Goal: Task Accomplishment & Management: Use online tool/utility

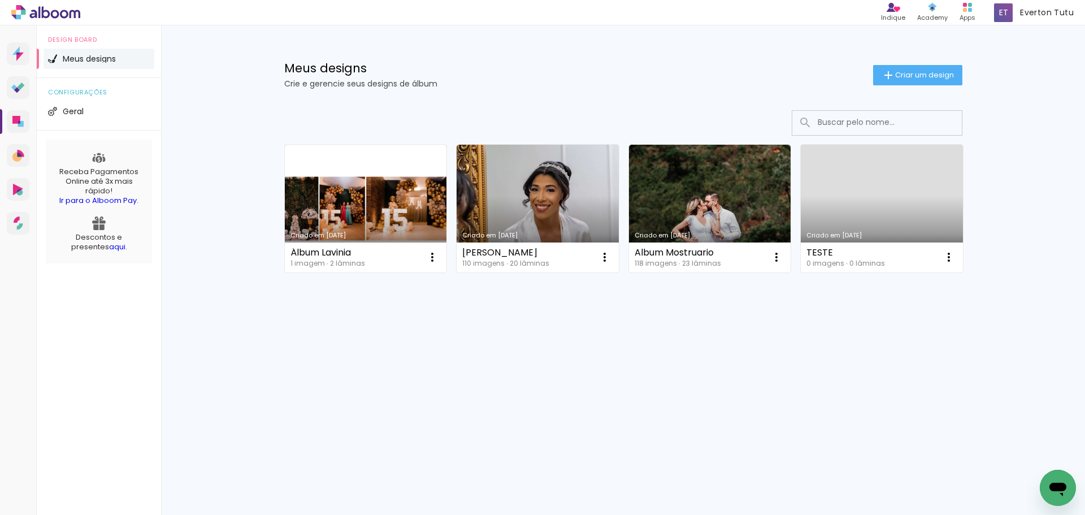
click at [92, 335] on div "Design Board Meus designs configurações Geral Receba Pagamentos Online até 3x m…" at bounding box center [99, 282] width 124 height 515
drag, startPoint x: 112, startPoint y: 62, endPoint x: 842, endPoint y: 87, distance: 730.9
click at [588, 90] on div "Prosite Website + Landing pages Proof Sistema de seleção e venda de fotos Desig…" at bounding box center [542, 201] width 1085 height 353
click at [997, 80] on div "Meus designs Crie e gerencie seus designs de álbum Criar um design Criado em 22…" at bounding box center [623, 201] width 924 height 353
click at [867, 85] on p "Crie e gerencie seus designs de álbum" at bounding box center [578, 84] width 589 height 8
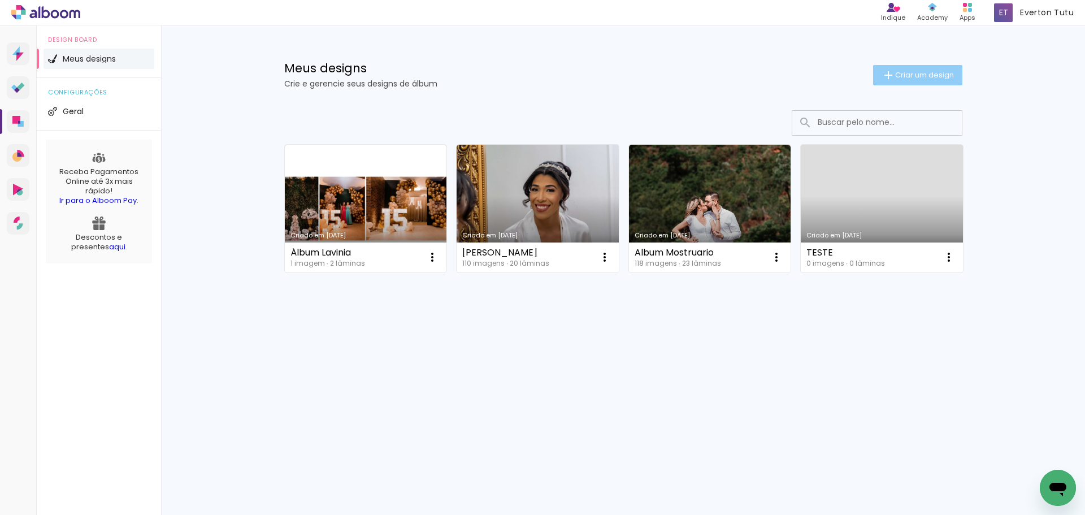
click at [938, 71] on span "Criar um design" at bounding box center [925, 74] width 59 height 7
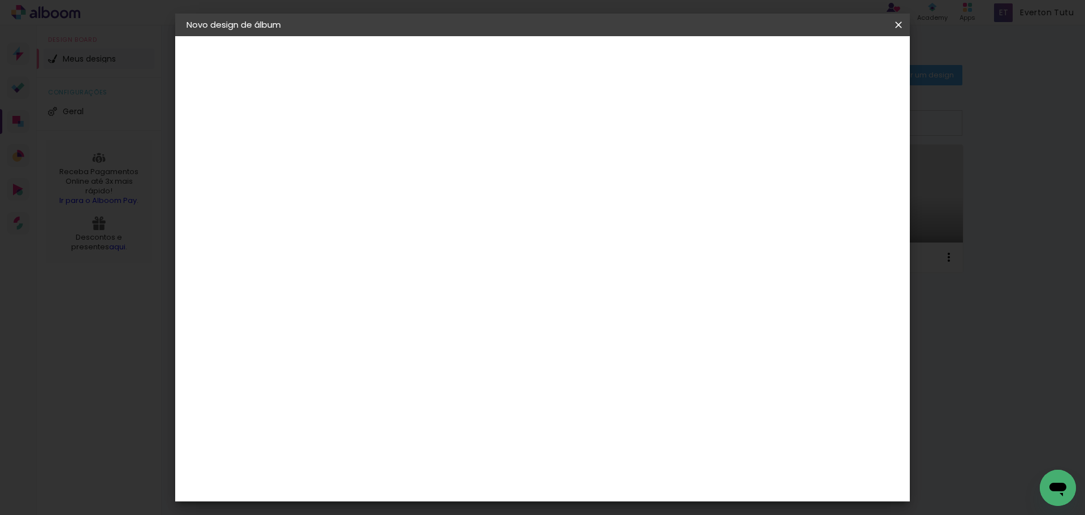
click at [371, 150] on input at bounding box center [371, 152] width 0 height 18
type input "x"
type input "XV ANOS PIETRA"
type paper-input "XV ANOS PIETRA"
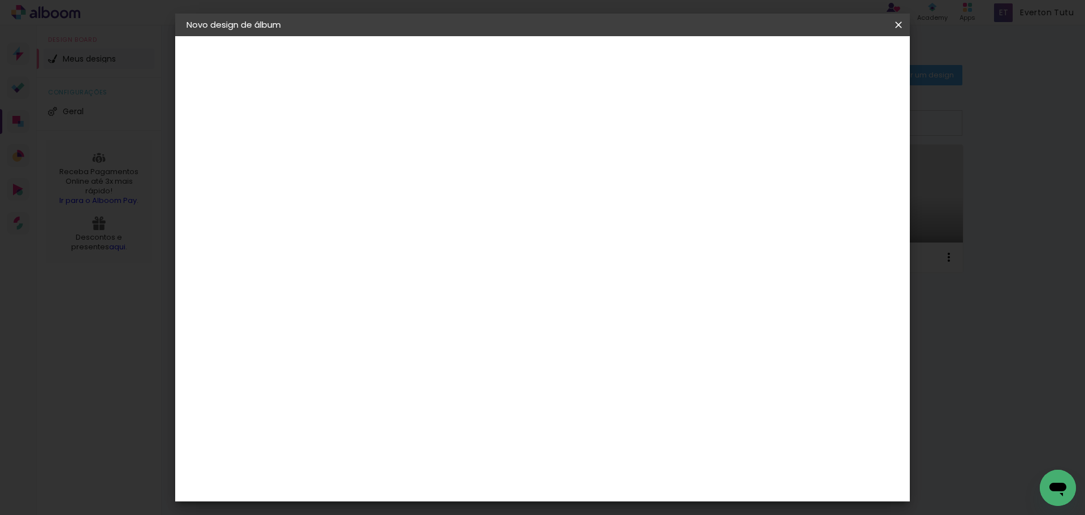
click at [0, 0] on slot "Avançar" at bounding box center [0, 0] width 0 height 0
click at [413, 214] on input at bounding box center [400, 215] width 114 height 14
type input "DREA"
type paper-input "DREA"
click at [436, 245] on paper-item "DreambooksPro" at bounding box center [391, 255] width 104 height 25
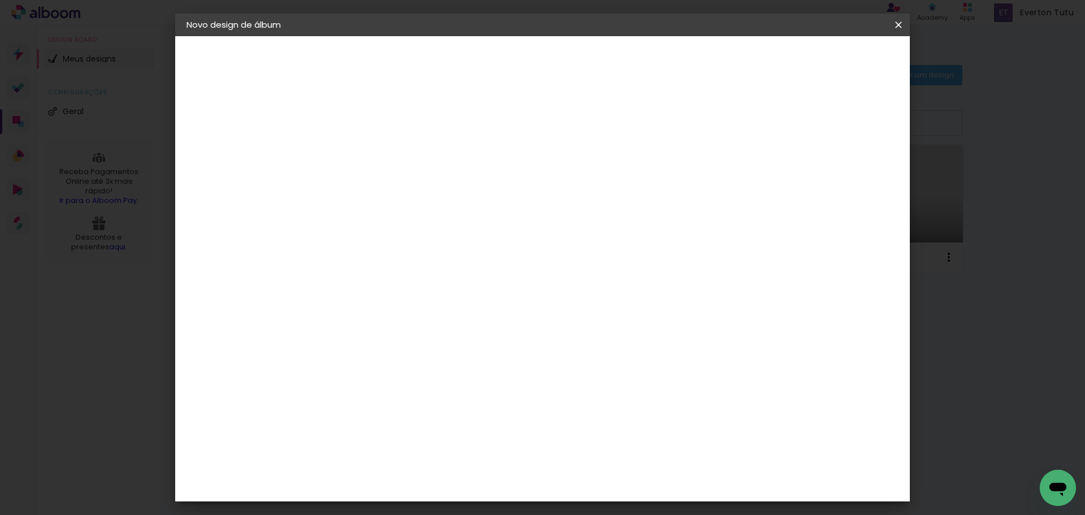
click at [0, 0] on slot "Tamanho Livre" at bounding box center [0, 0] width 0 height 0
click at [443, 249] on paper-item "DreambooksPro" at bounding box center [391, 255] width 104 height 25
click at [443, 248] on paper-item "DreambooksPro" at bounding box center [391, 255] width 104 height 25
click at [557, 163] on paper-item "Tamanho Livre" at bounding box center [507, 171] width 101 height 25
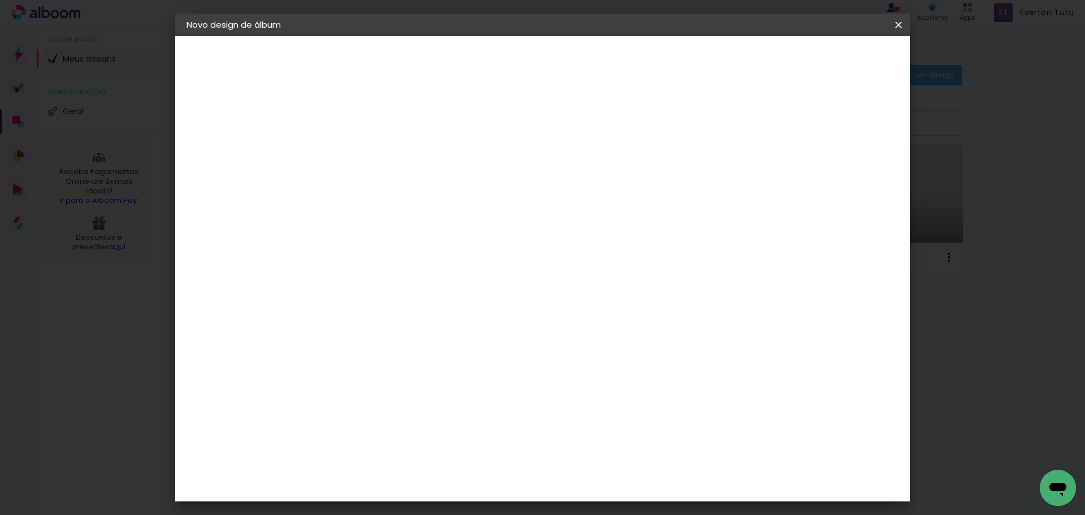
click at [443, 266] on paper-item "DreambooksPro" at bounding box center [391, 255] width 104 height 25
click at [0, 0] on slot "Avançar" at bounding box center [0, 0] width 0 height 0
click at [416, 188] on input "text" at bounding box center [393, 197] width 44 height 18
click at [607, 233] on paper-item "Réplica Grande" at bounding box center [616, 233] width 226 height 23
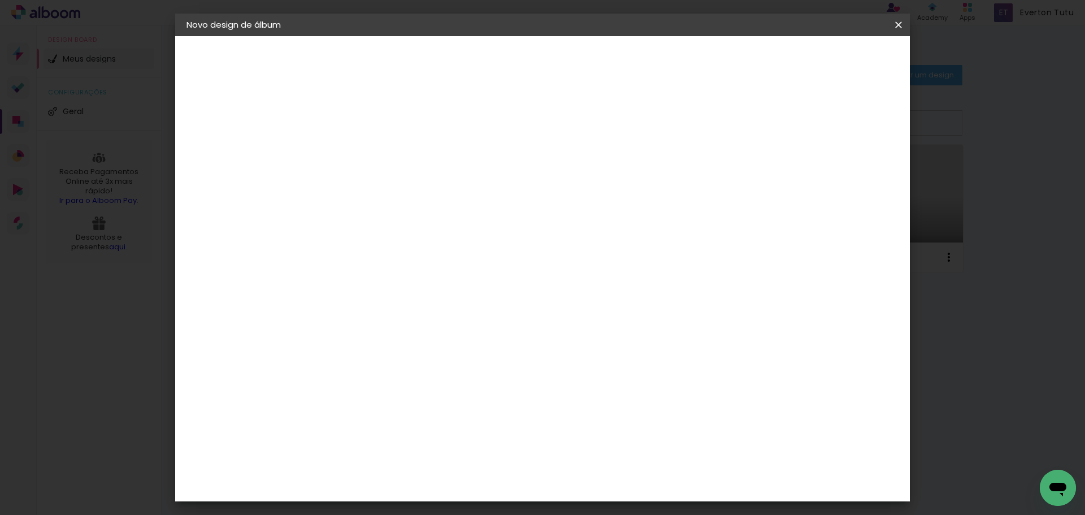
scroll to position [61, 0]
click at [510, 127] on input "Réplica Grande" at bounding box center [440, 125] width 139 height 18
click at [611, 127] on paper-item "Álbum" at bounding box center [612, 126] width 226 height 23
type input "Álbum"
click at [448, 475] on span "30 × 30" at bounding box center [421, 486] width 53 height 23
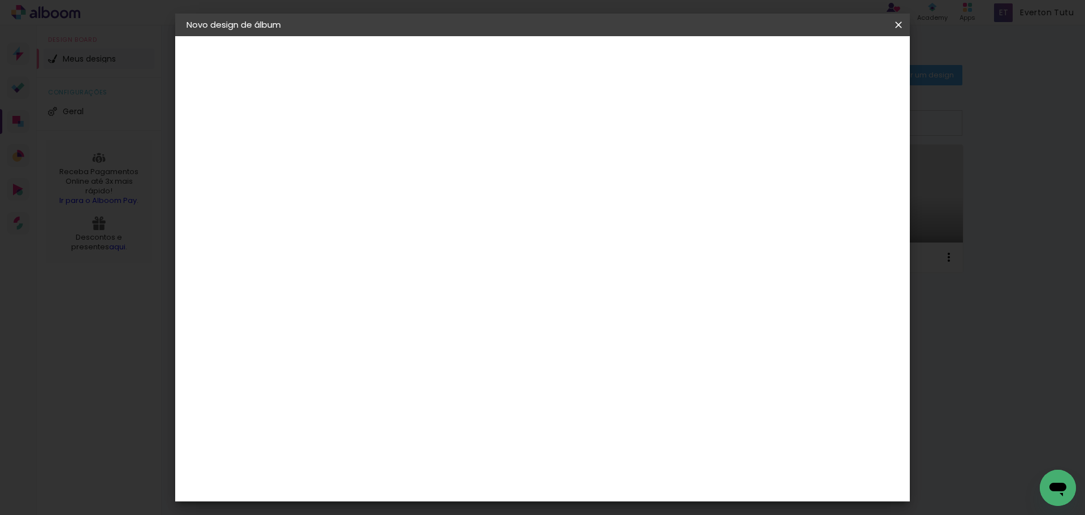
click at [556, 68] on paper-button "Avançar" at bounding box center [527, 59] width 55 height 19
click at [764, 122] on div at bounding box center [759, 122] width 10 height 10
type paper-checkbox "on"
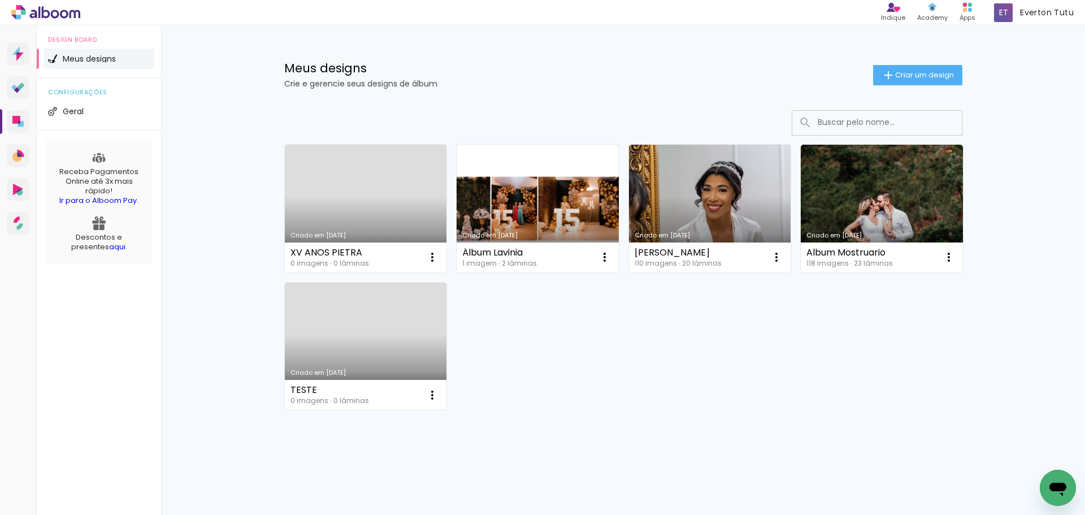
click at [362, 201] on link "Criado em [DATE]" at bounding box center [366, 209] width 162 height 128
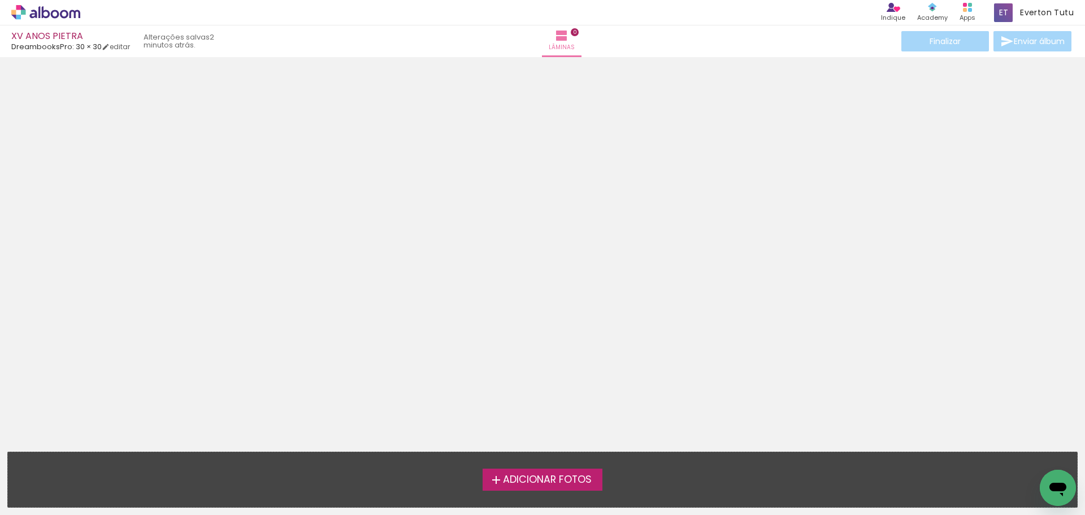
click at [582, 478] on span "Adicionar Fotos" at bounding box center [547, 480] width 89 height 10
click at [0, 0] on input "file" at bounding box center [0, 0] width 0 height 0
click at [54, 7] on icon at bounding box center [45, 12] width 69 height 15
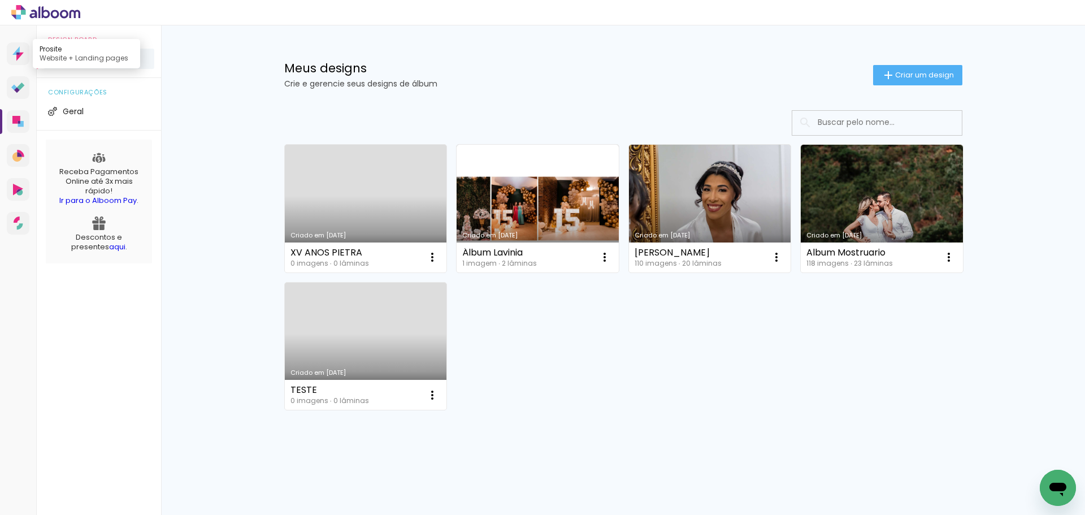
click at [19, 56] on icon at bounding box center [19, 57] width 7 height 8
click at [370, 191] on link "Criado em [DATE]" at bounding box center [366, 209] width 162 height 128
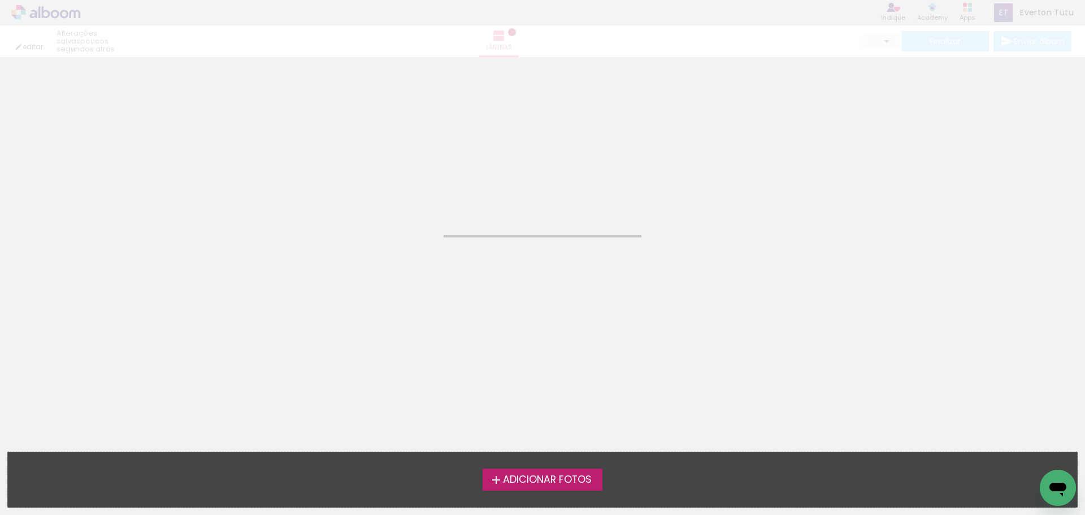
click at [546, 478] on span "Adicionar Fotos" at bounding box center [547, 480] width 89 height 10
click at [0, 0] on input "file" at bounding box center [0, 0] width 0 height 0
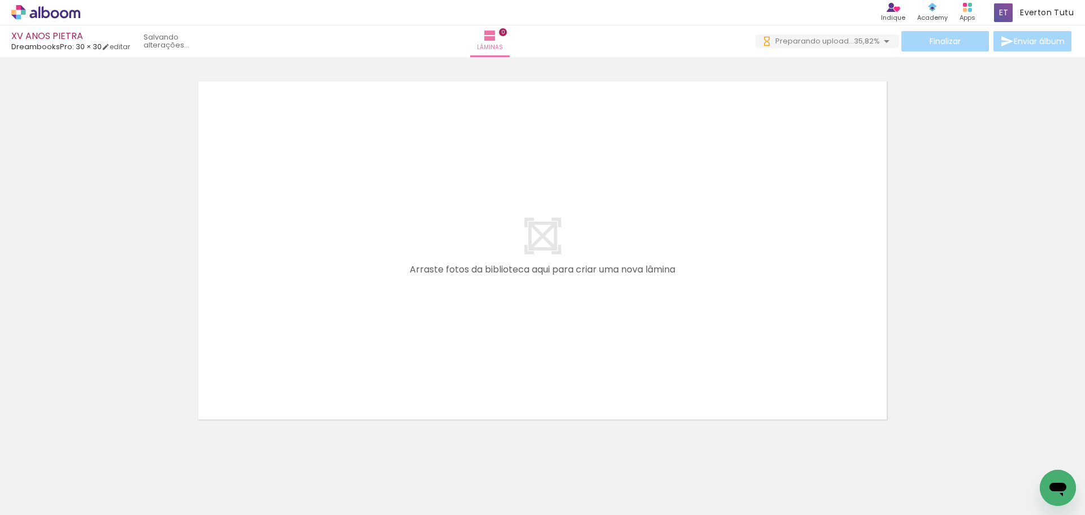
click at [116, 483] on div at bounding box center [112, 477] width 37 height 56
drag, startPoint x: 131, startPoint y: 485, endPoint x: 352, endPoint y: 270, distance: 307.8
click at [351, 271] on quentale-workspace at bounding box center [542, 257] width 1085 height 515
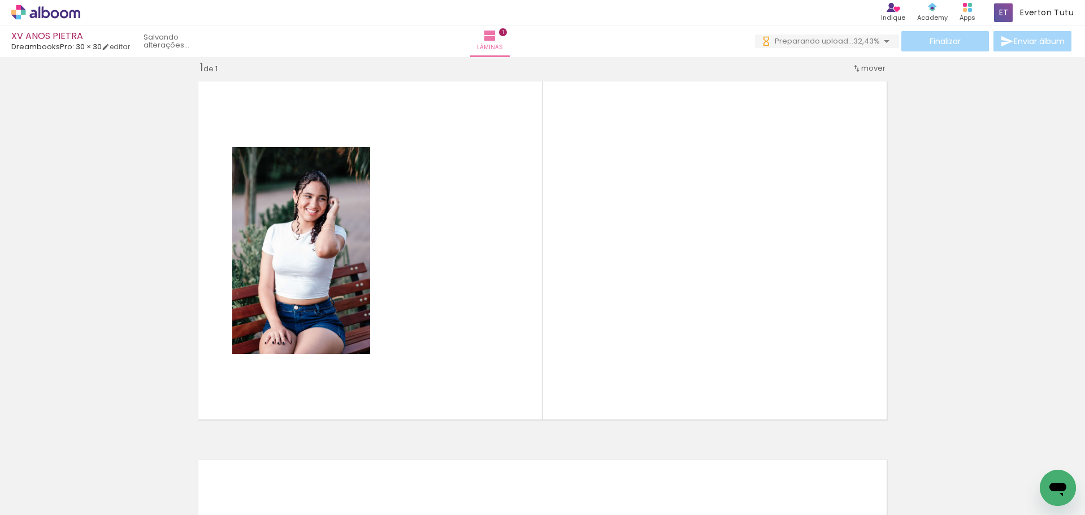
scroll to position [15, 0]
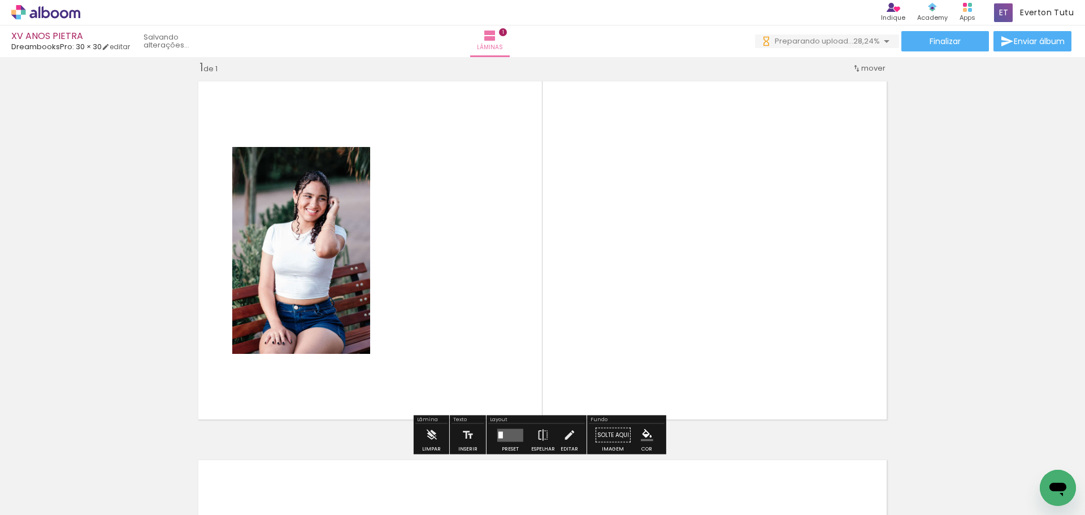
click at [179, 495] on div at bounding box center [176, 477] width 37 height 56
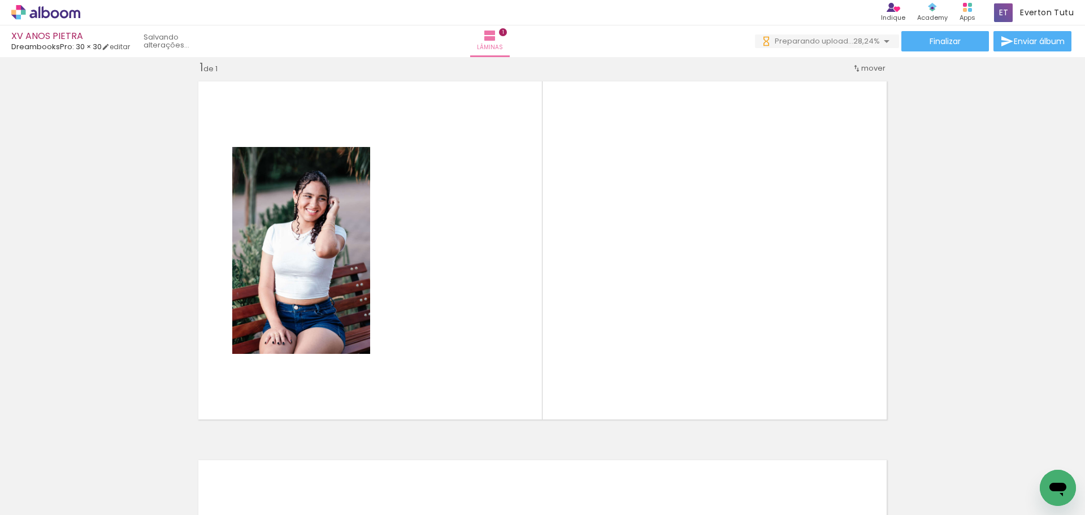
click at [179, 495] on div at bounding box center [176, 477] width 37 height 56
drag, startPoint x: 179, startPoint y: 495, endPoint x: 429, endPoint y: 263, distance: 340.5
click at [429, 263] on quentale-workspace at bounding box center [542, 257] width 1085 height 515
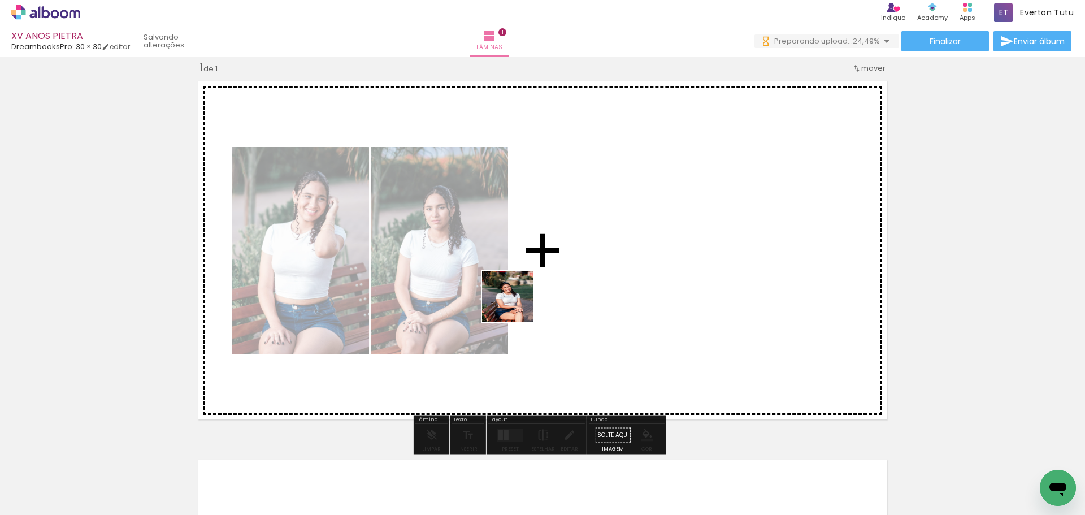
drag, startPoint x: 230, startPoint y: 486, endPoint x: 561, endPoint y: 243, distance: 410.8
click at [560, 243] on quentale-workspace at bounding box center [542, 257] width 1085 height 515
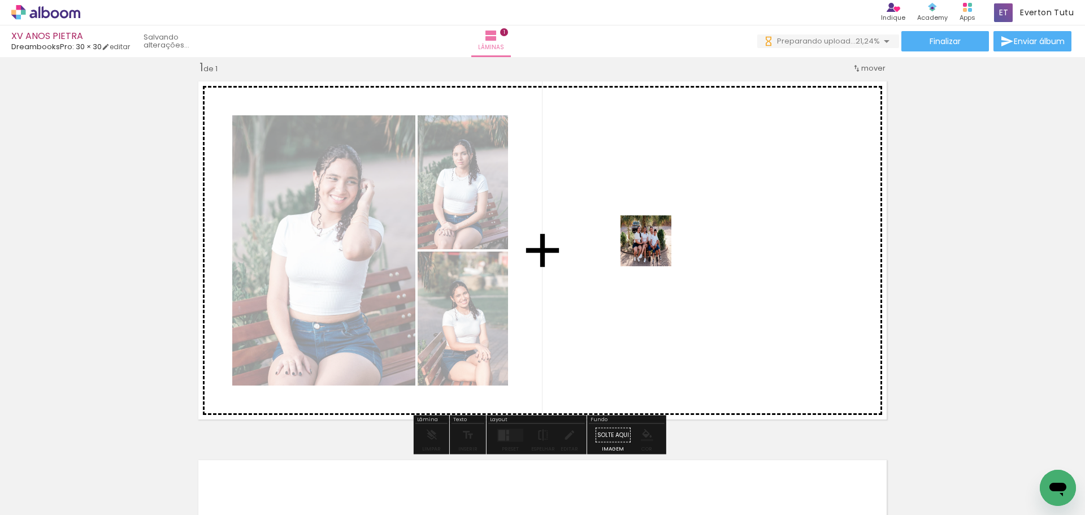
drag, startPoint x: 365, startPoint y: 443, endPoint x: 662, endPoint y: 234, distance: 363.6
click at [662, 234] on quentale-workspace at bounding box center [542, 257] width 1085 height 515
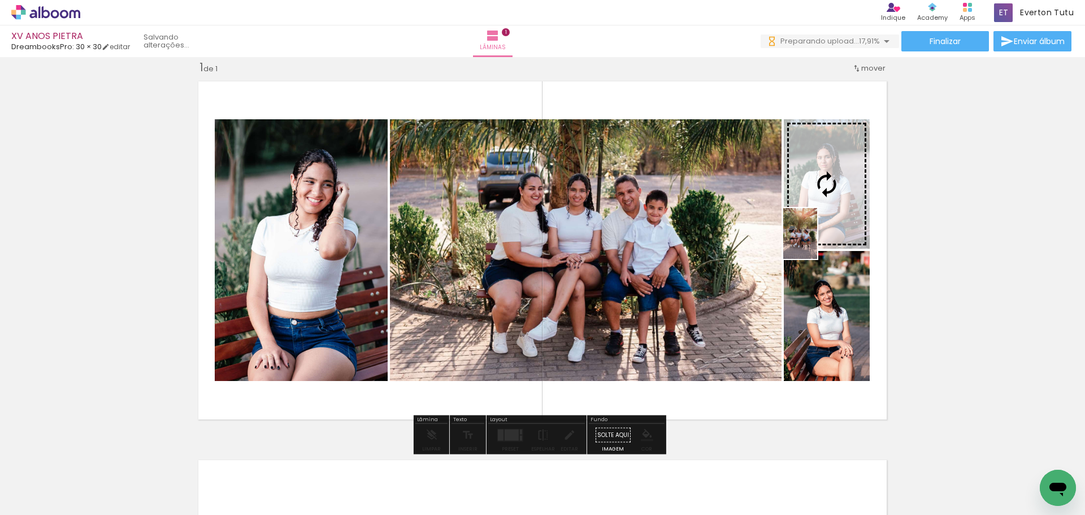
drag, startPoint x: 620, startPoint y: 355, endPoint x: 818, endPoint y: 242, distance: 227.4
click at [818, 242] on quentale-workspace at bounding box center [542, 257] width 1085 height 515
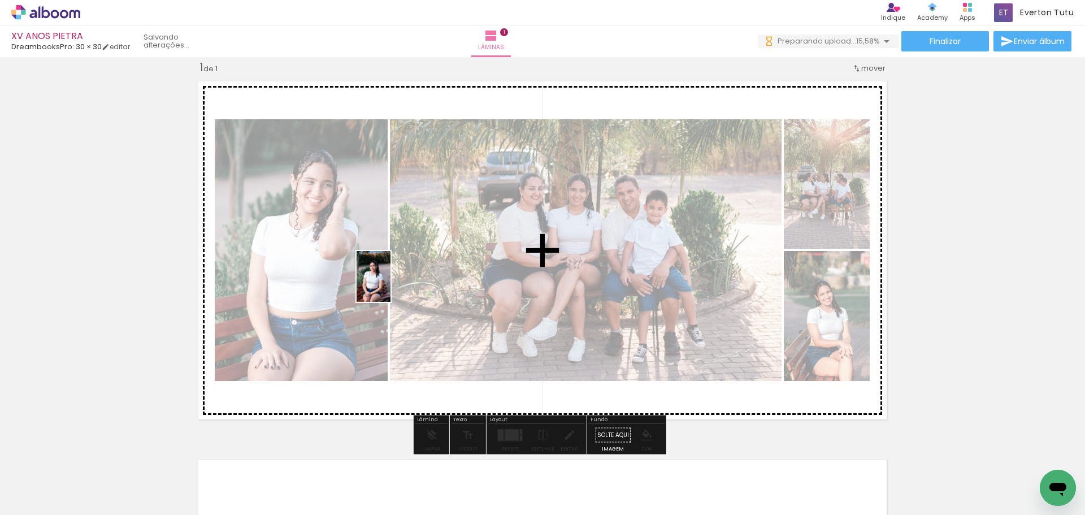
drag, startPoint x: 248, startPoint y: 431, endPoint x: 391, endPoint y: 285, distance: 204.7
click at [391, 285] on quentale-workspace at bounding box center [542, 257] width 1085 height 515
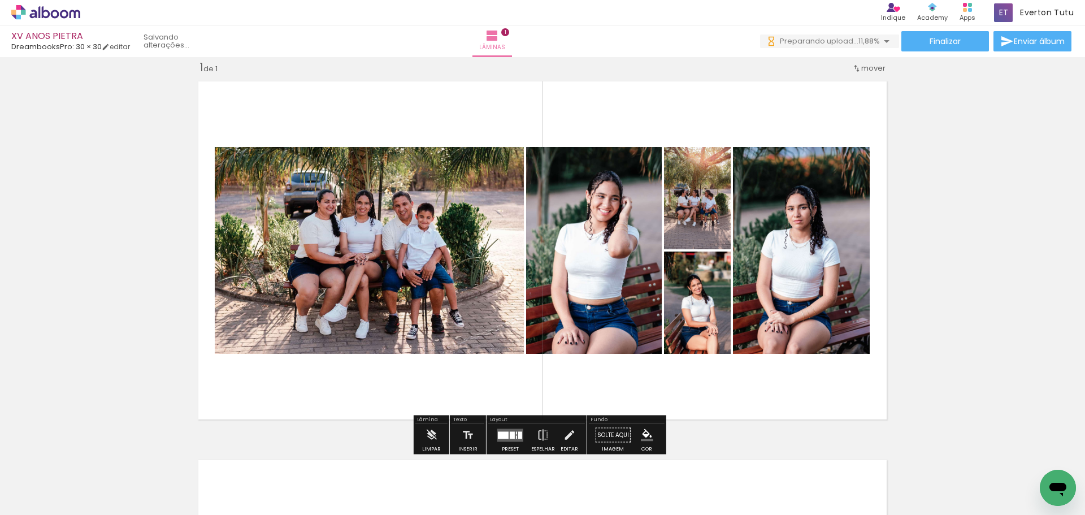
click at [504, 431] on quentale-layouter at bounding box center [511, 435] width 26 height 13
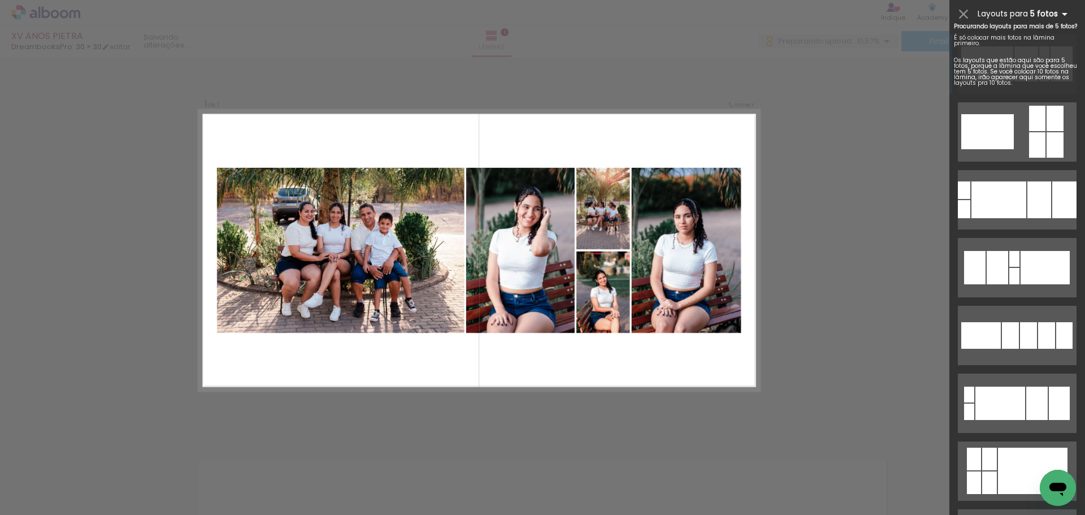
click at [1063, 12] on iron-icon at bounding box center [1065, 14] width 14 height 14
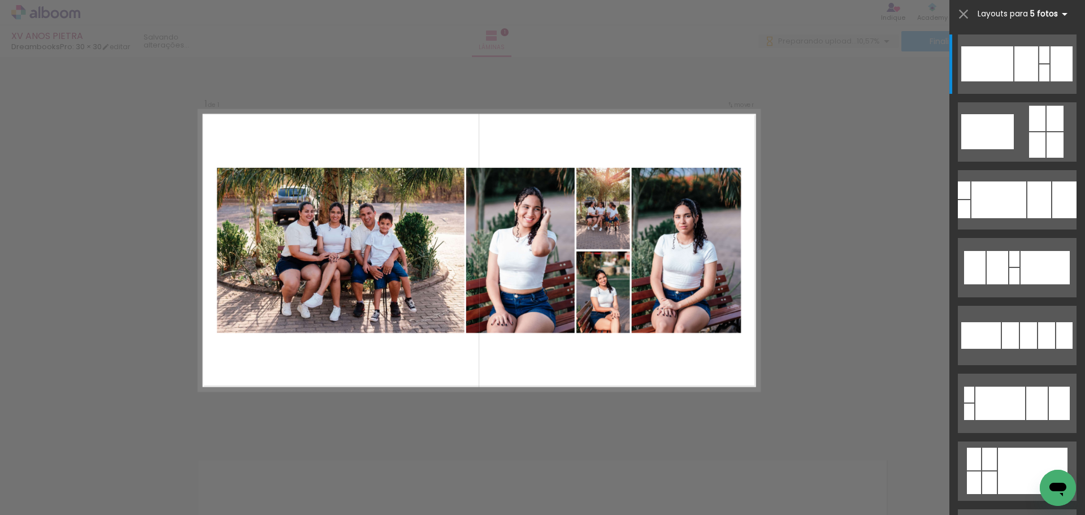
click at [1063, 12] on iron-icon at bounding box center [1065, 14] width 14 height 14
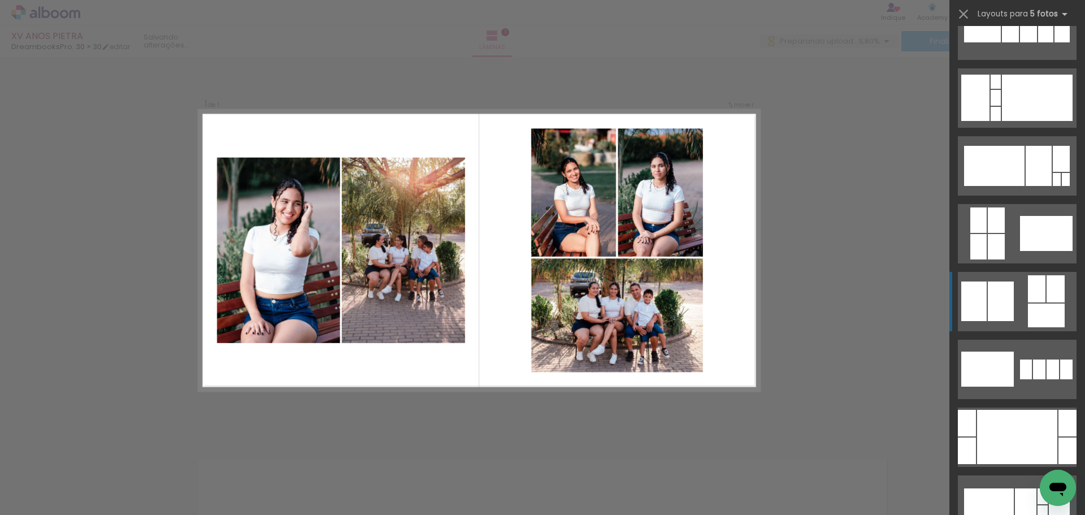
scroll to position [565, 0]
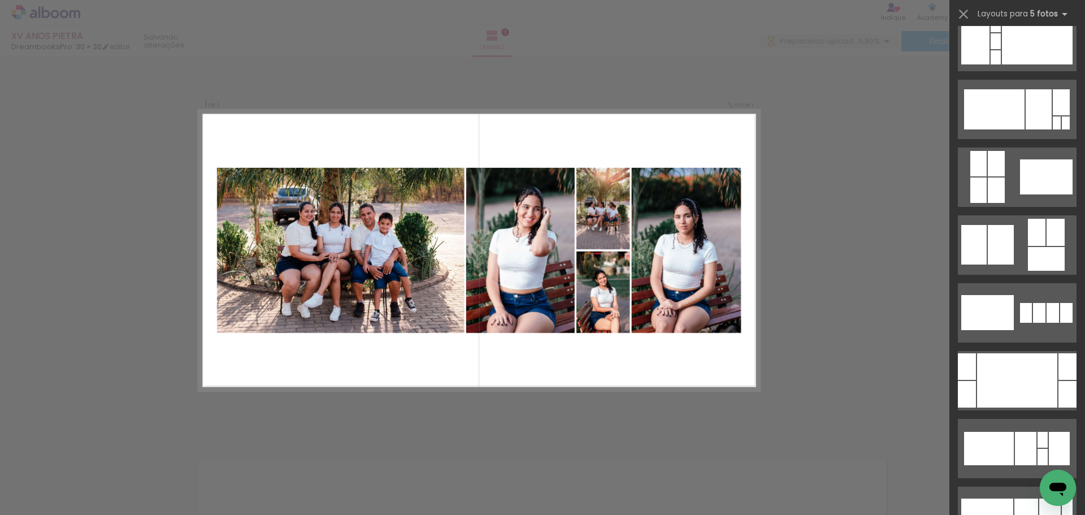
click at [546, 375] on quentale-layouter at bounding box center [479, 250] width 561 height 280
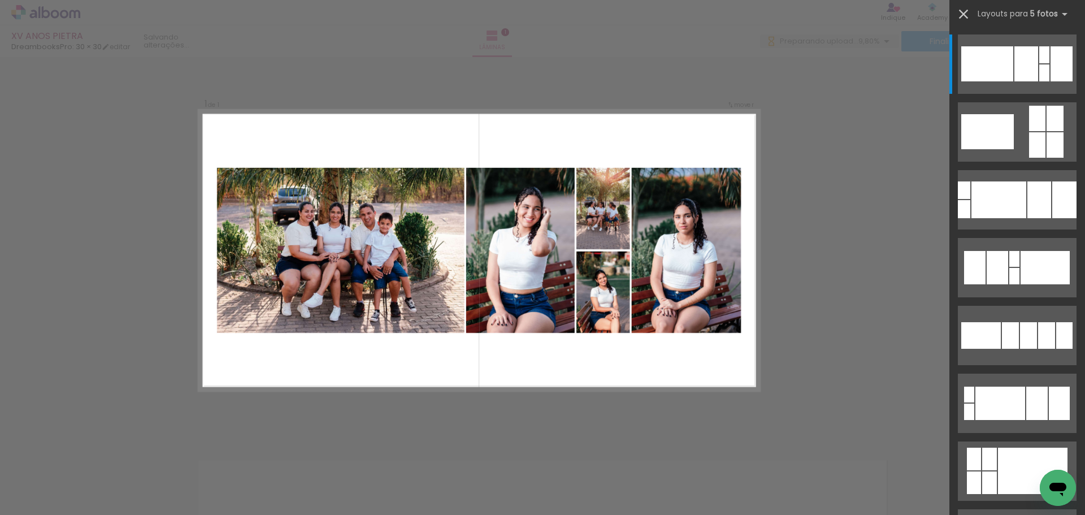
click at [967, 15] on iron-icon at bounding box center [964, 14] width 16 height 16
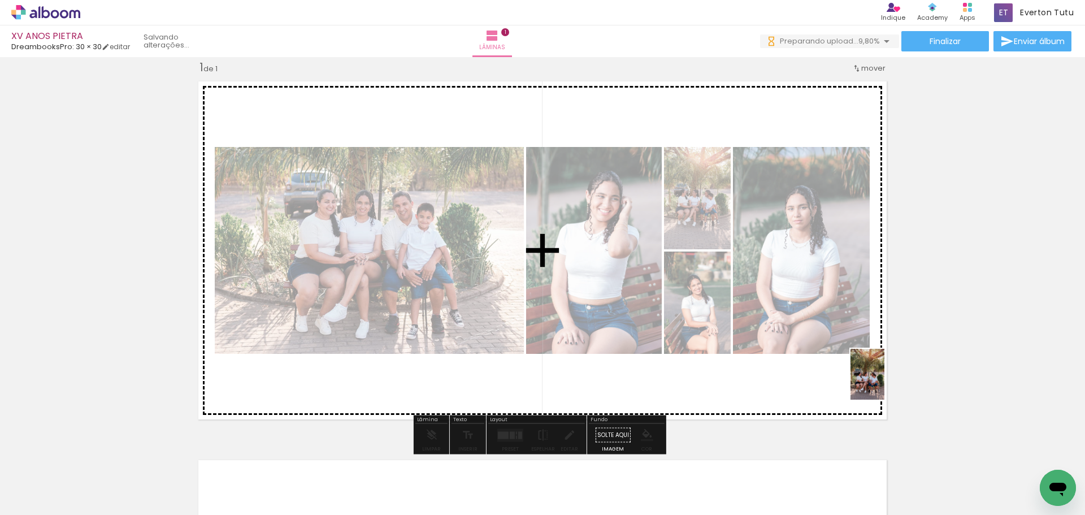
drag, startPoint x: 442, startPoint y: 496, endPoint x: 885, endPoint y: 383, distance: 457.6
click at [885, 383] on quentale-workspace at bounding box center [542, 257] width 1085 height 515
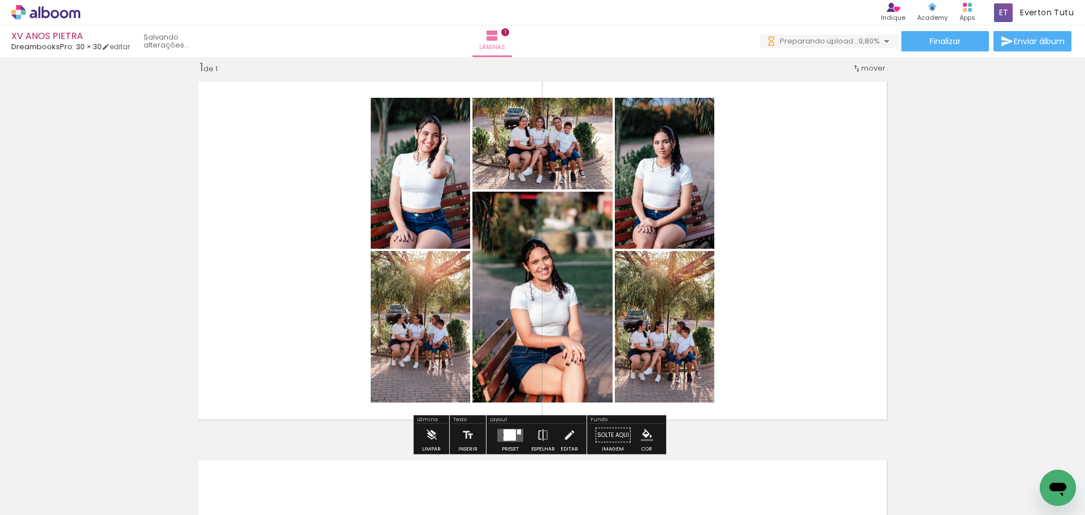
click at [752, 215] on quentale-layouter at bounding box center [542, 250] width 701 height 351
click at [834, 218] on quentale-layouter at bounding box center [542, 250] width 701 height 351
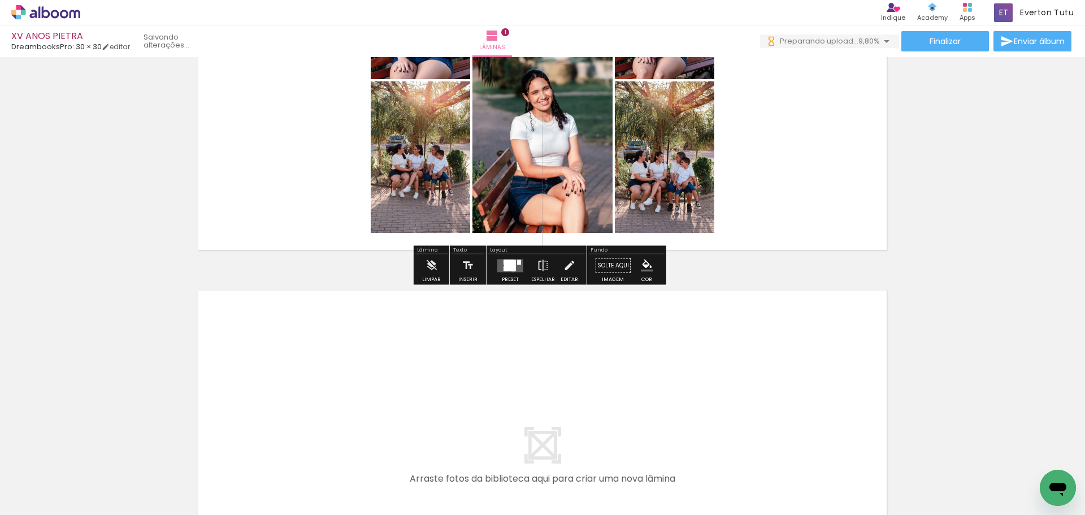
click at [511, 270] on div at bounding box center [510, 265] width 12 height 11
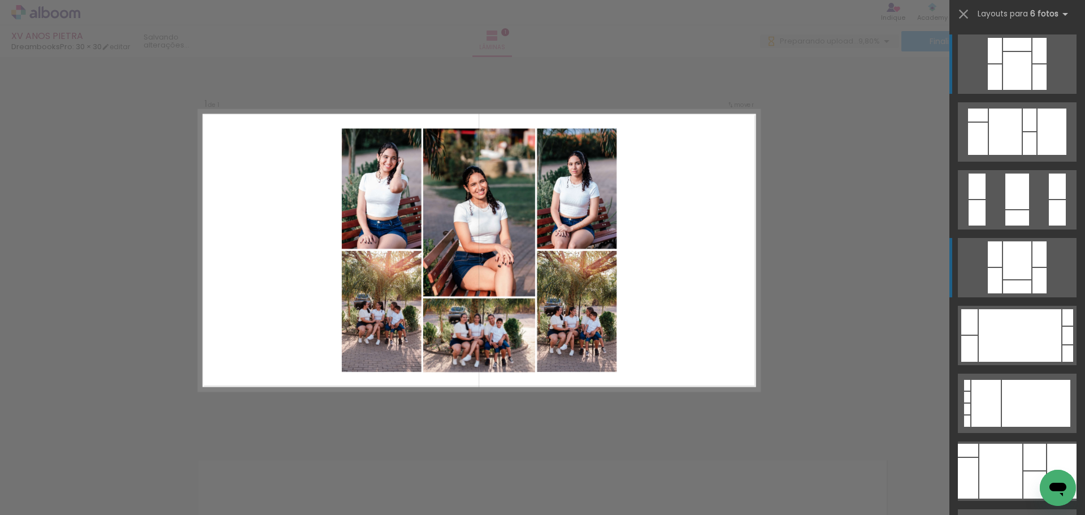
scroll to position [226, 0]
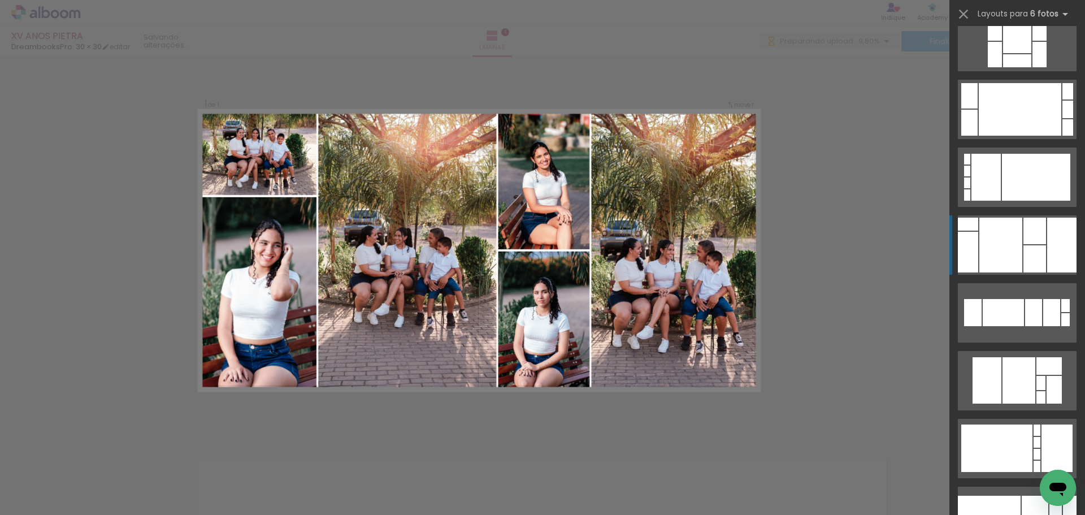
click at [1005, 232] on div at bounding box center [1001, 245] width 43 height 55
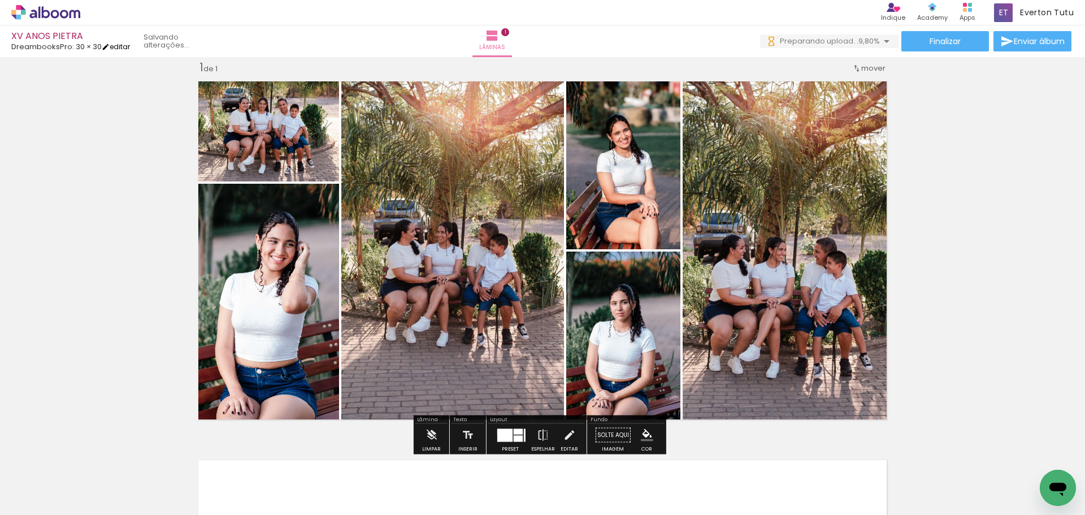
click at [130, 42] on link "editar" at bounding box center [116, 47] width 28 height 10
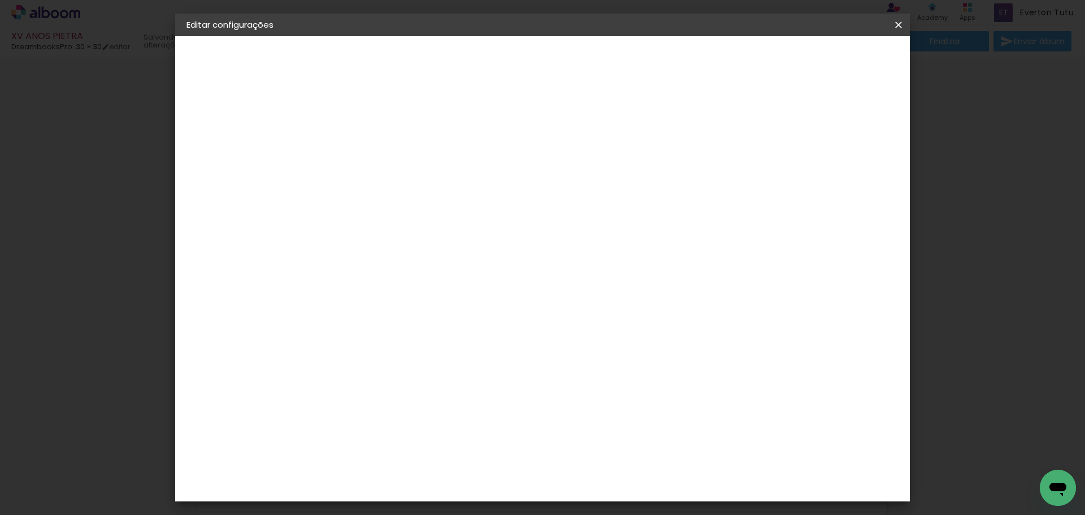
click at [0, 0] on slot "Mostrar sangria" at bounding box center [0, 0] width 0 height 0
type paper-checkbox "on"
click at [828, 59] on span "Salvar configurações" at bounding box center [787, 60] width 84 height 8
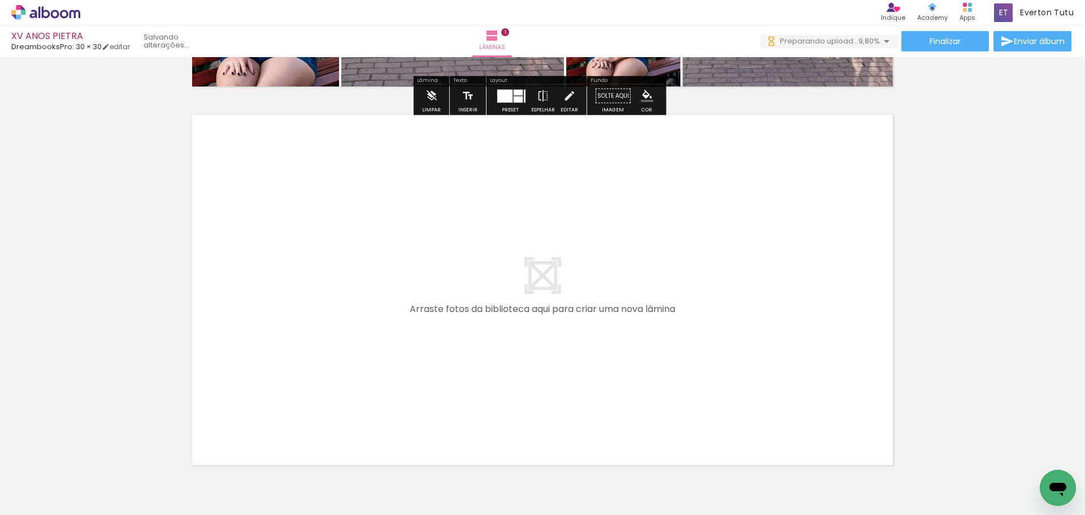
scroll to position [414, 0]
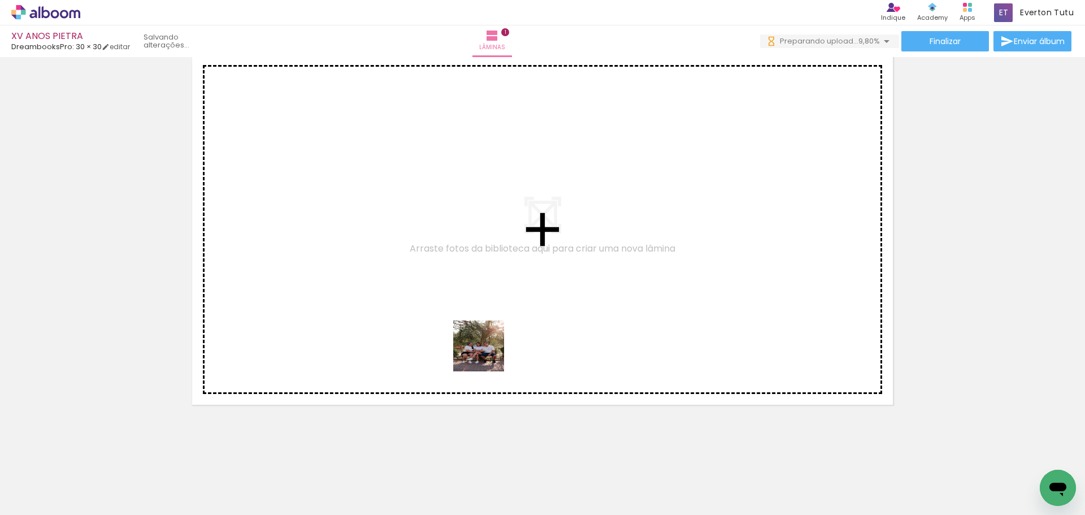
drag, startPoint x: 491, startPoint y: 482, endPoint x: 465, endPoint y: 295, distance: 189.5
click at [464, 294] on quentale-workspace at bounding box center [542, 257] width 1085 height 515
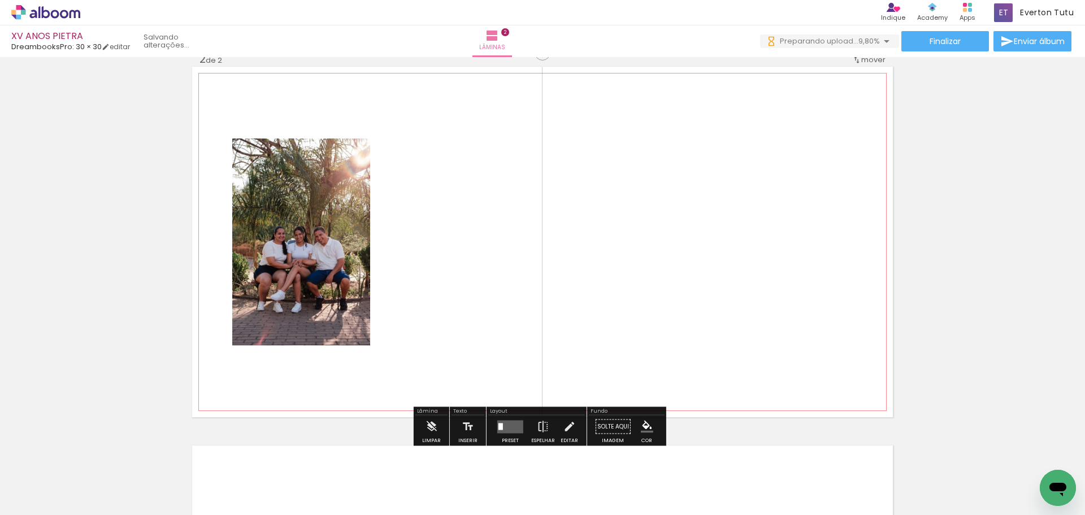
scroll to position [393, 0]
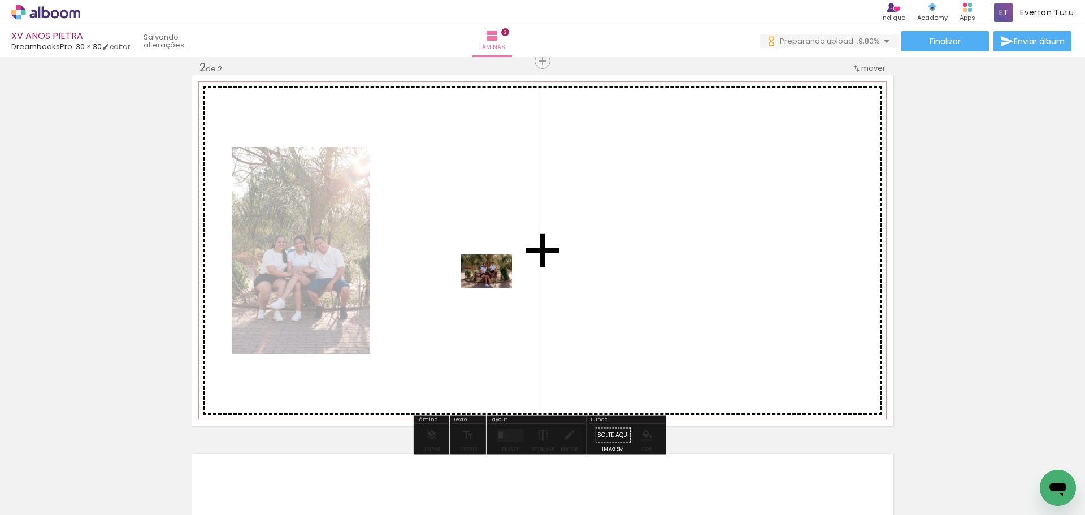
drag, startPoint x: 561, startPoint y: 479, endPoint x: 495, endPoint y: 288, distance: 201.5
click at [495, 288] on quentale-workspace at bounding box center [542, 257] width 1085 height 515
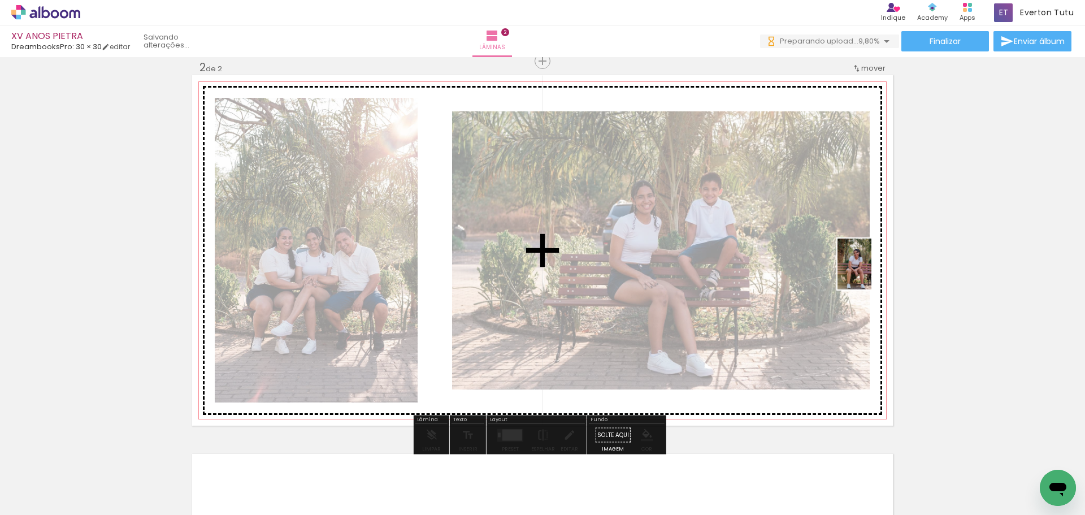
drag, startPoint x: 597, startPoint y: 384, endPoint x: 872, endPoint y: 273, distance: 296.5
click at [872, 273] on quentale-workspace at bounding box center [542, 257] width 1085 height 515
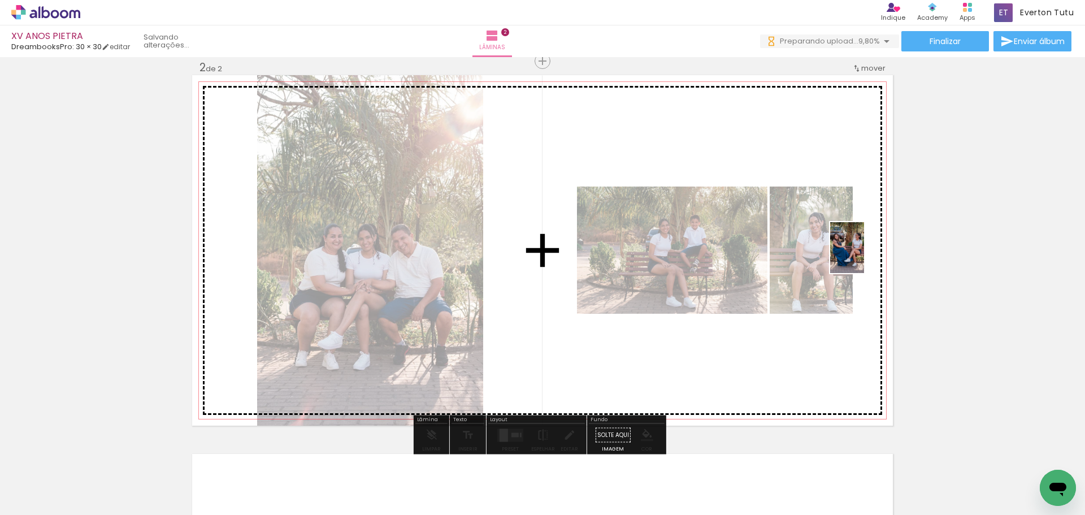
drag, startPoint x: 700, startPoint y: 487, endPoint x: 865, endPoint y: 256, distance: 284.6
click at [865, 256] on quentale-workspace at bounding box center [542, 257] width 1085 height 515
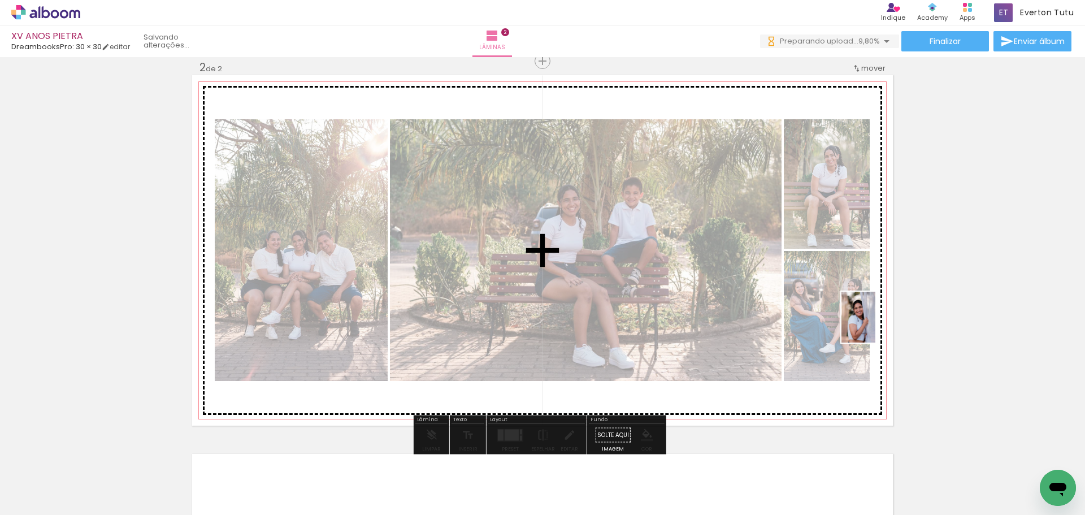
drag, startPoint x: 756, startPoint y: 500, endPoint x: 876, endPoint y: 326, distance: 211.4
click at [876, 326] on quentale-workspace at bounding box center [542, 257] width 1085 height 515
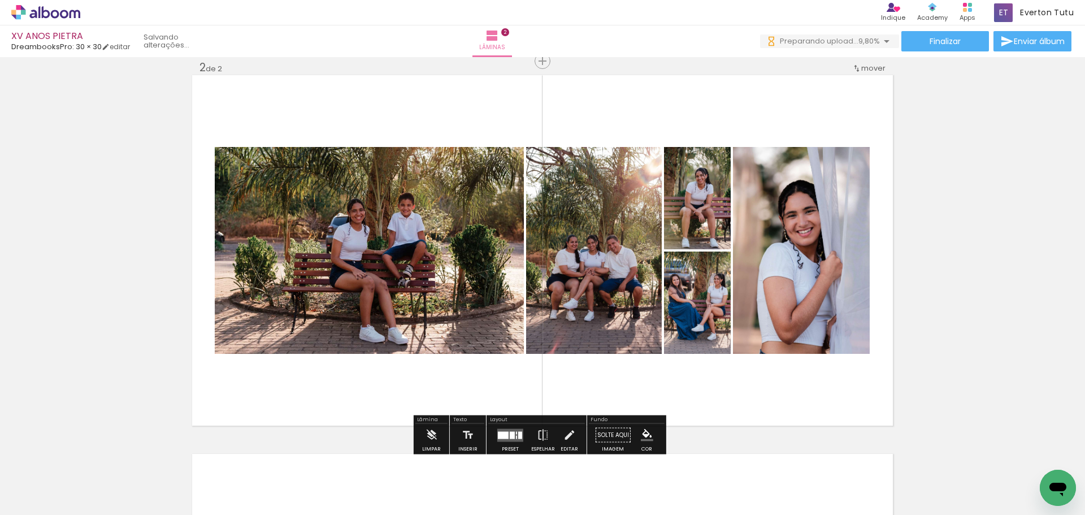
click at [953, 162] on div "Inserir lâmina 1 de 2 Inserir lâmina 2 de 2" at bounding box center [542, 236] width 1085 height 1137
click at [823, 145] on quentale-layouter at bounding box center [542, 250] width 701 height 351
click at [500, 438] on div at bounding box center [503, 434] width 11 height 7
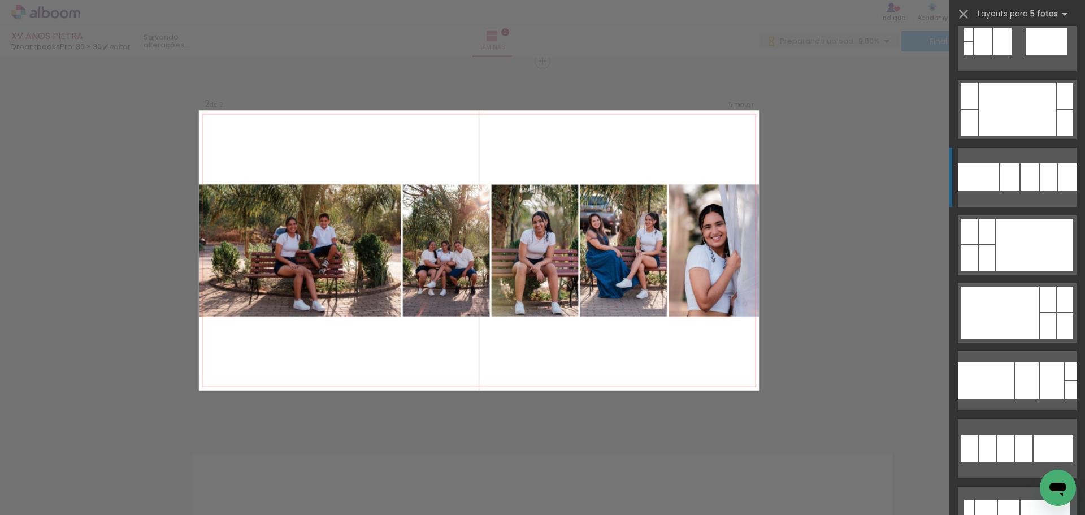
scroll to position [1187, 0]
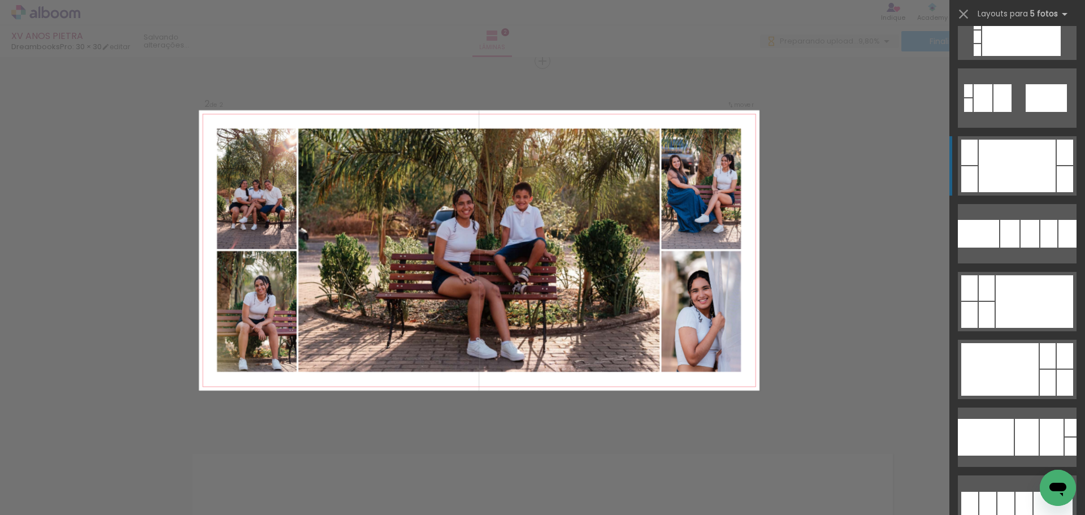
click at [1017, 174] on div at bounding box center [1017, 166] width 77 height 53
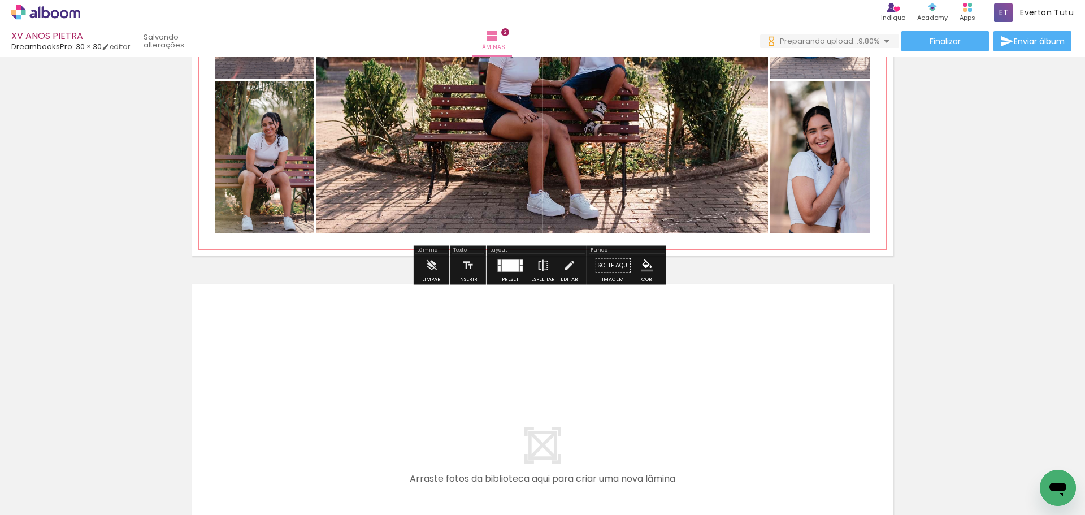
scroll to position [789, 0]
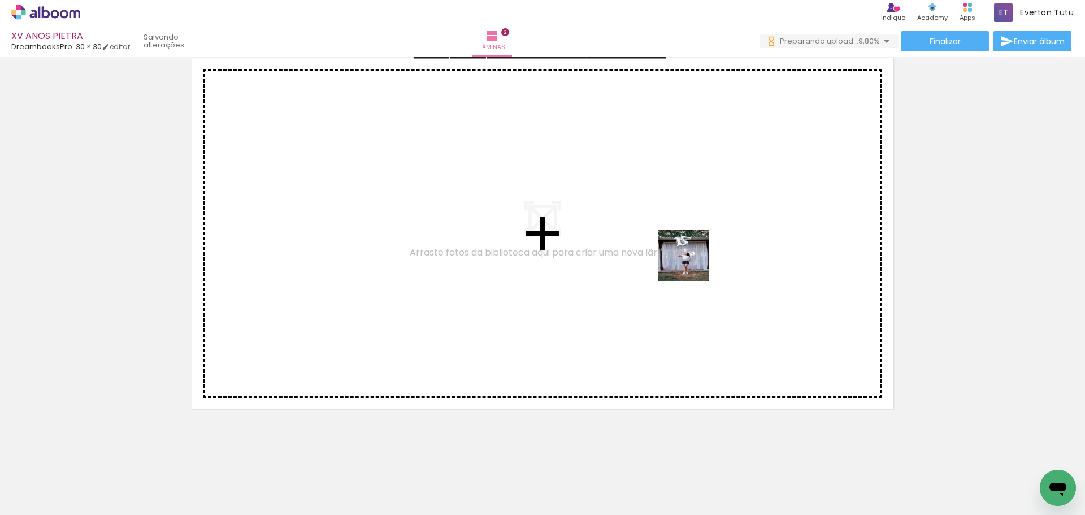
drag, startPoint x: 806, startPoint y: 487, endPoint x: 690, endPoint y: 254, distance: 259.9
click at [690, 254] on quentale-workspace at bounding box center [542, 257] width 1085 height 515
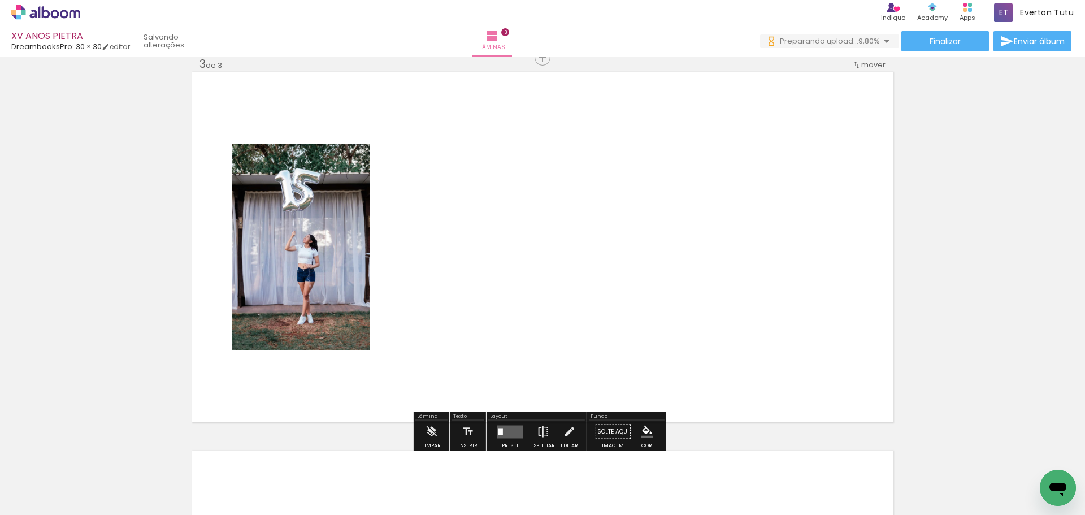
scroll to position [772, 0]
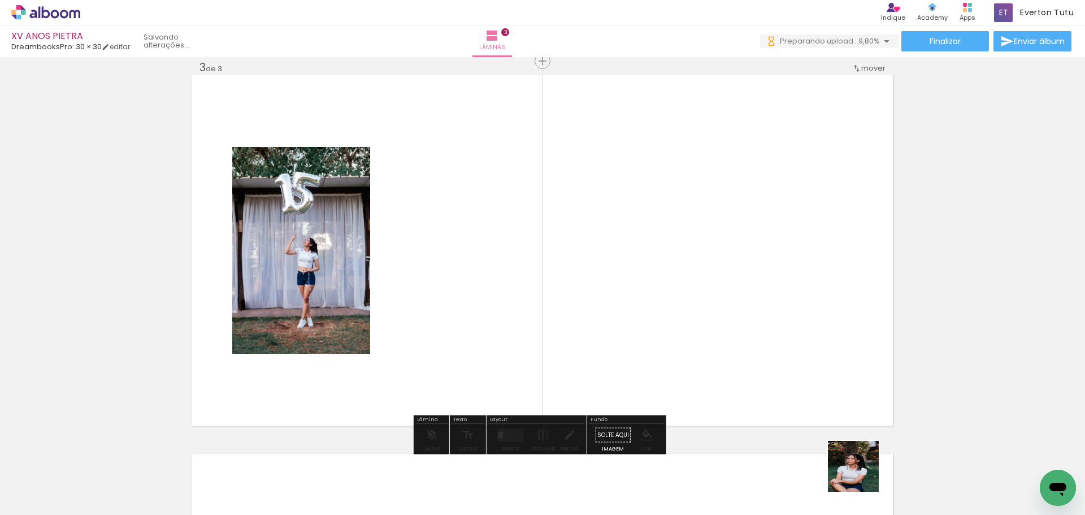
drag, startPoint x: 862, startPoint y: 475, endPoint x: 785, endPoint y: 347, distance: 149.6
click at [717, 295] on quentale-workspace at bounding box center [542, 257] width 1085 height 515
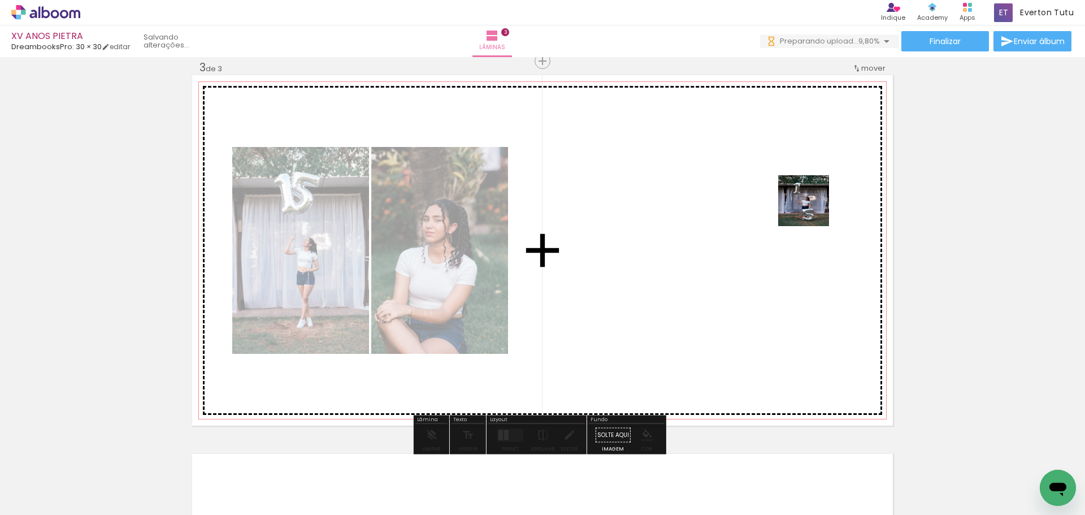
drag, startPoint x: 944, startPoint y: 492, endPoint x: 812, endPoint y: 208, distance: 312.9
click at [812, 208] on quentale-workspace at bounding box center [542, 257] width 1085 height 515
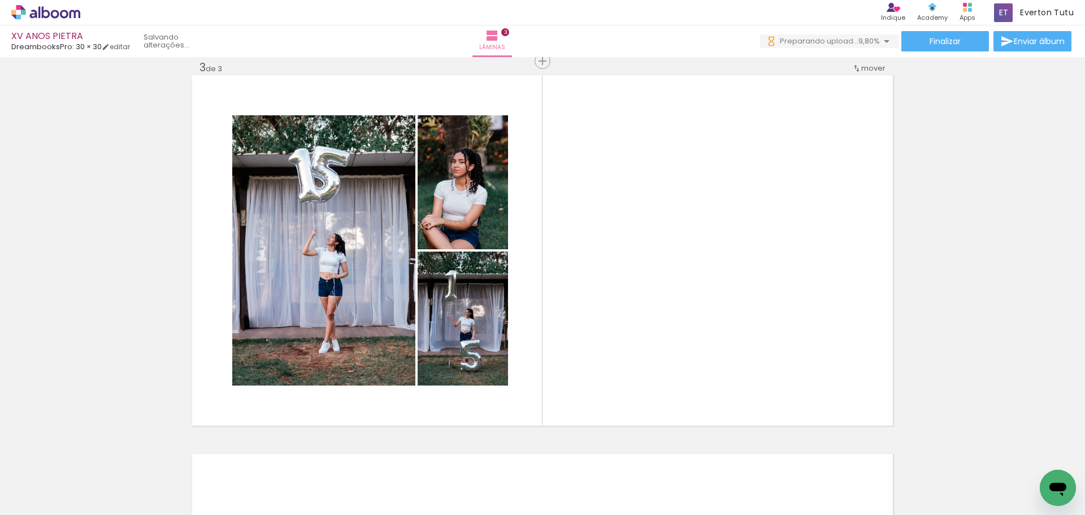
scroll to position [0, 691]
click at [330, 479] on div at bounding box center [309, 477] width 56 height 37
click at [325, 486] on div at bounding box center [309, 477] width 56 height 37
click at [334, 485] on div at bounding box center [309, 477] width 56 height 37
click at [371, 475] on div at bounding box center [371, 477] width 37 height 56
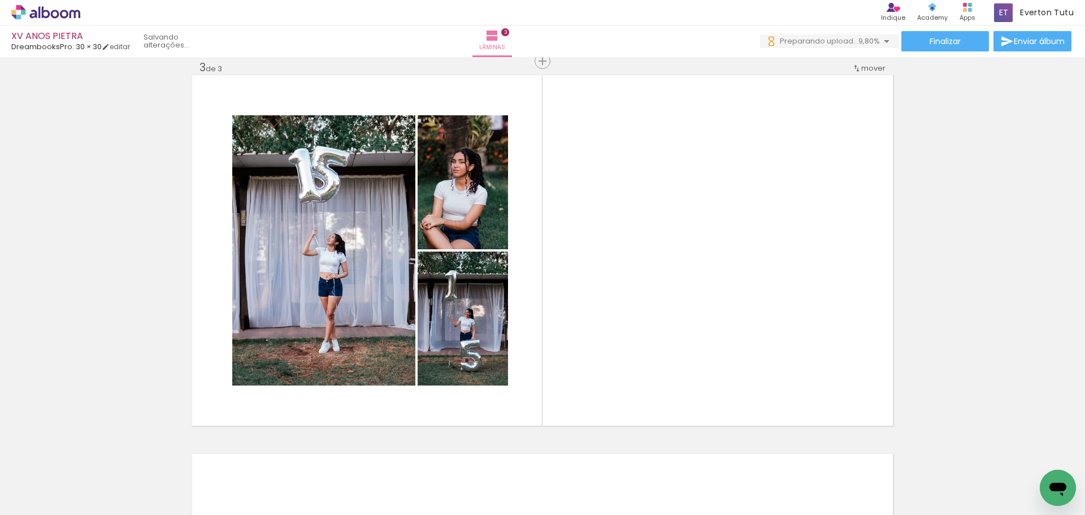
click at [438, 476] on div at bounding box center [435, 477] width 37 height 56
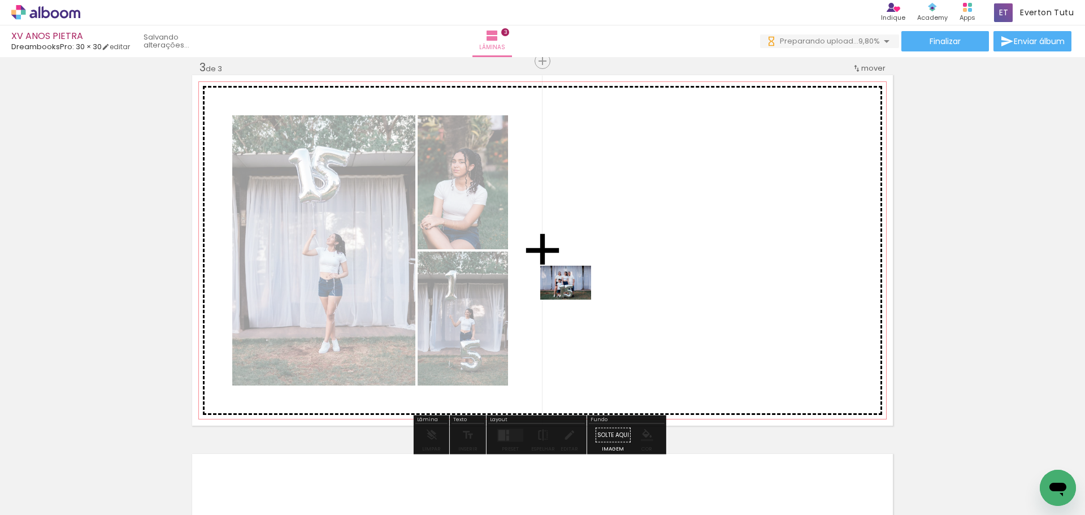
drag, startPoint x: 316, startPoint y: 492, endPoint x: 529, endPoint y: 386, distance: 238.2
click at [580, 296] on quentale-workspace at bounding box center [542, 257] width 1085 height 515
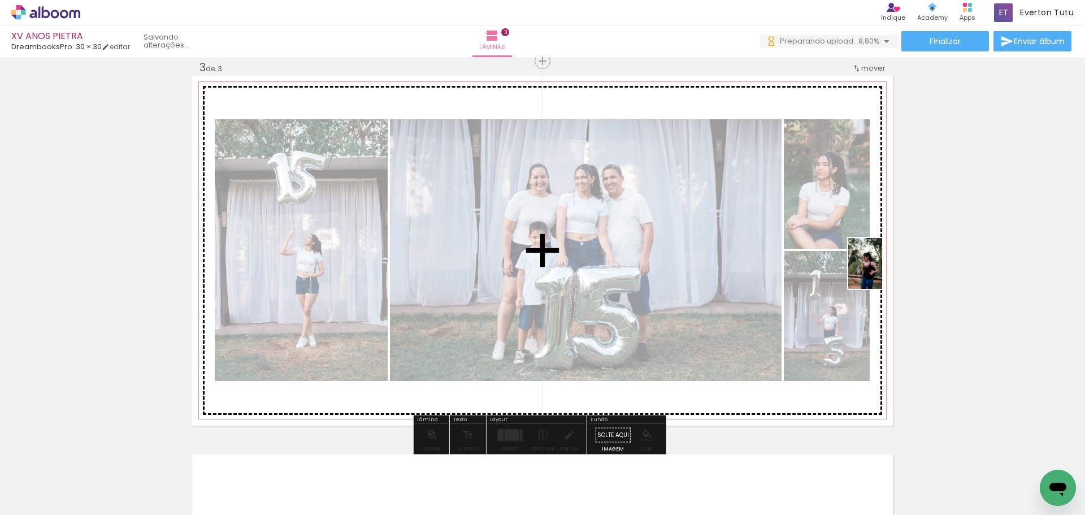
drag, startPoint x: 368, startPoint y: 482, endPoint x: 883, endPoint y: 272, distance: 555.8
click at [883, 272] on quentale-workspace at bounding box center [542, 257] width 1085 height 515
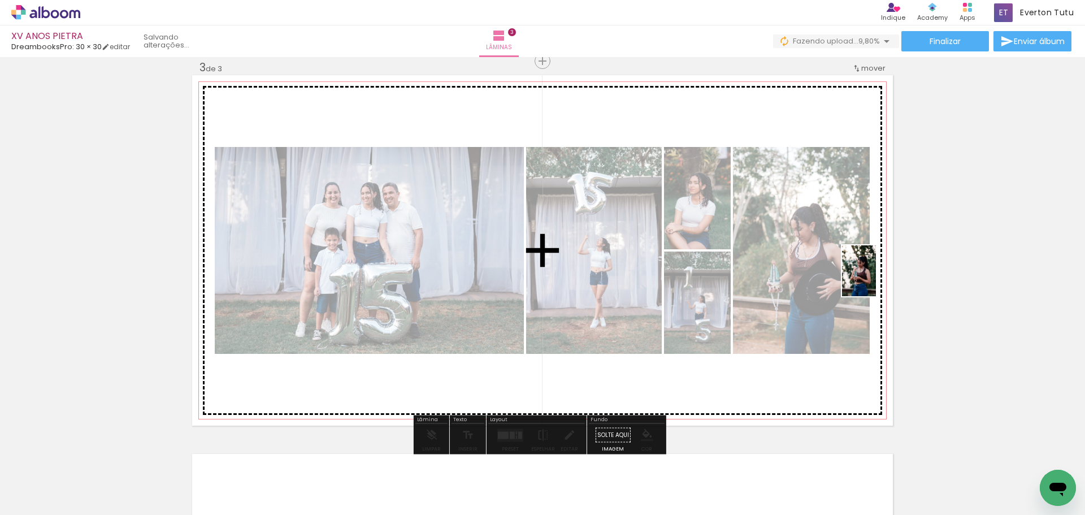
drag, startPoint x: 455, startPoint y: 479, endPoint x: 876, endPoint y: 279, distance: 466.1
click at [876, 279] on quentale-workspace at bounding box center [542, 257] width 1085 height 515
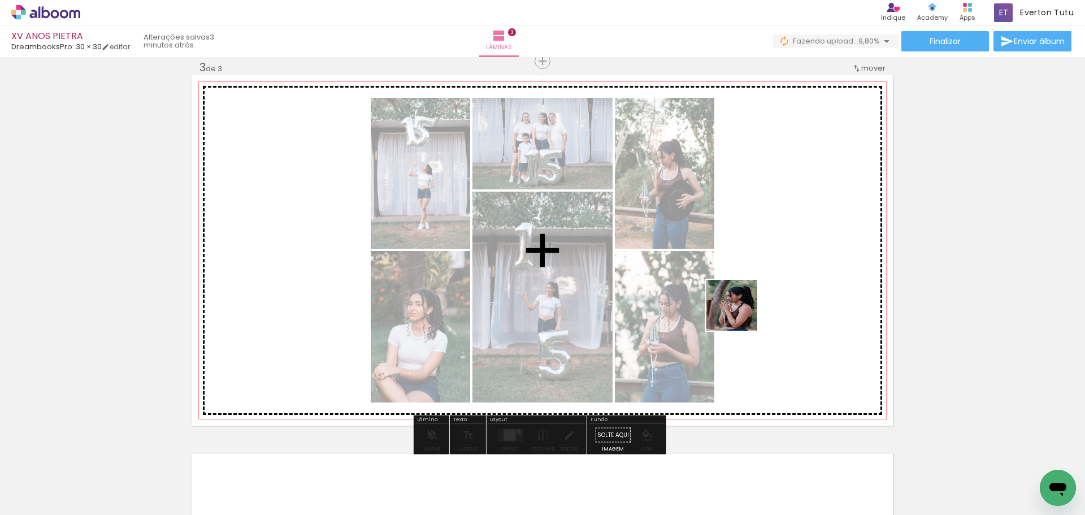
drag, startPoint x: 734, startPoint y: 322, endPoint x: 744, endPoint y: 309, distance: 16.1
click at [744, 309] on quentale-workspace at bounding box center [542, 257] width 1085 height 515
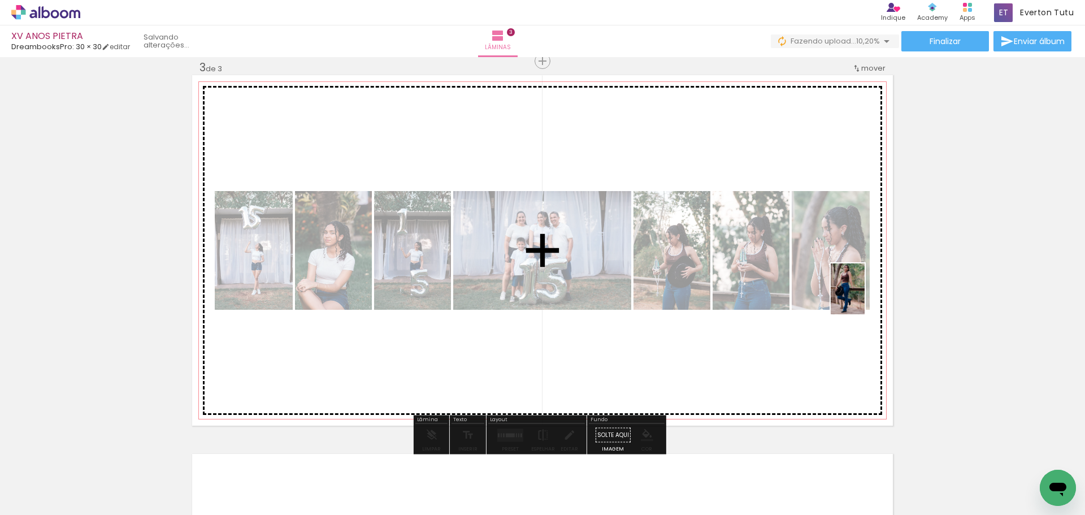
drag, startPoint x: 570, startPoint y: 496, endPoint x: 872, endPoint y: 289, distance: 366.3
click at [872, 289] on quentale-workspace at bounding box center [542, 257] width 1085 height 515
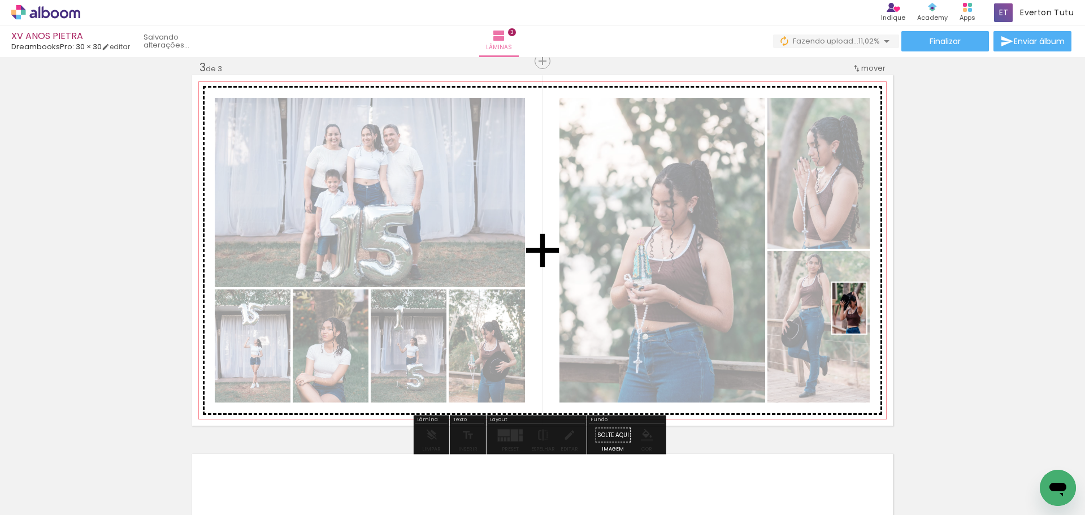
drag, startPoint x: 633, startPoint y: 487, endPoint x: 867, endPoint y: 317, distance: 289.3
click at [867, 317] on quentale-workspace at bounding box center [542, 257] width 1085 height 515
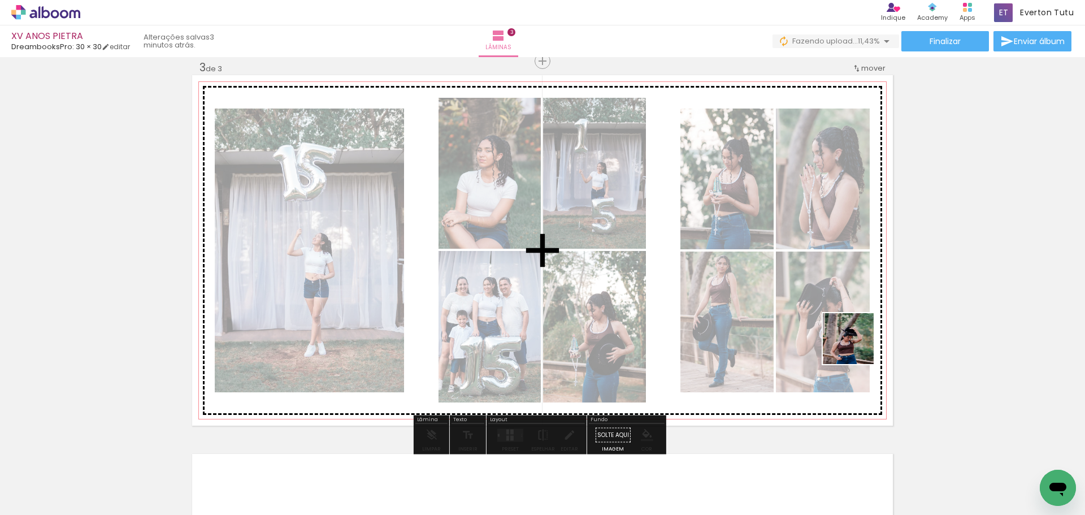
drag, startPoint x: 678, startPoint y: 494, endPoint x: 861, endPoint y: 339, distance: 239.5
click at [861, 339] on quentale-workspace at bounding box center [542, 257] width 1085 height 515
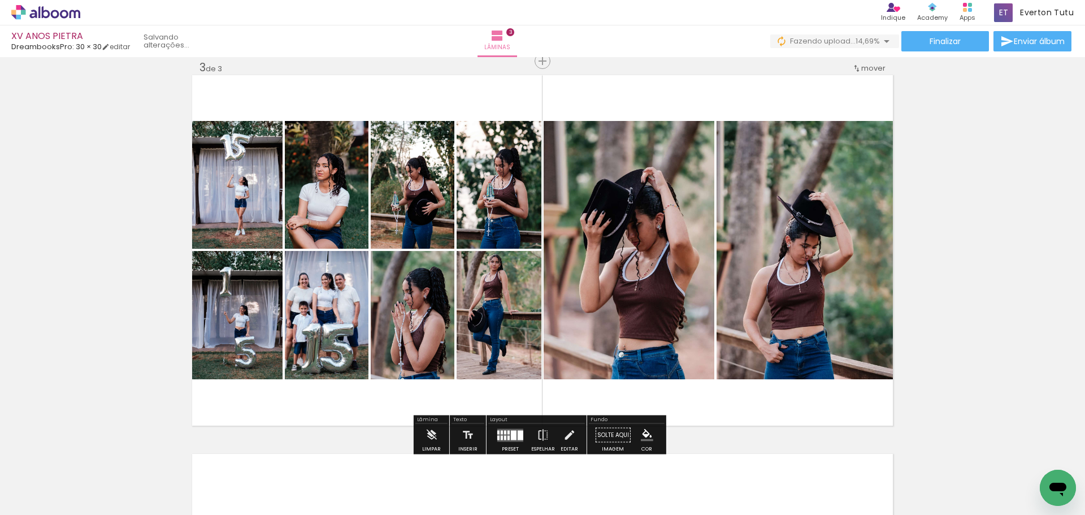
click at [504, 432] on div at bounding box center [505, 432] width 2 height 4
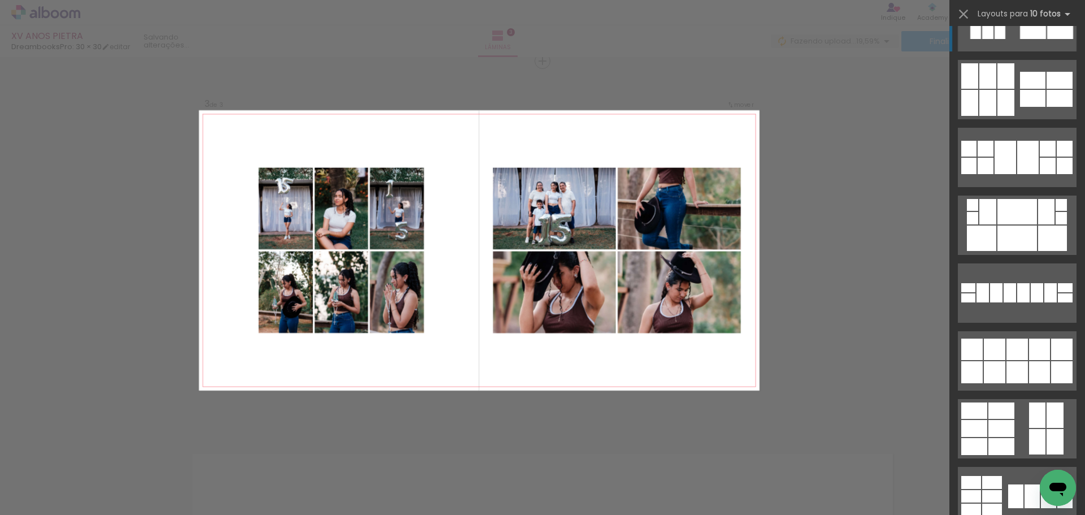
scroll to position [472, 0]
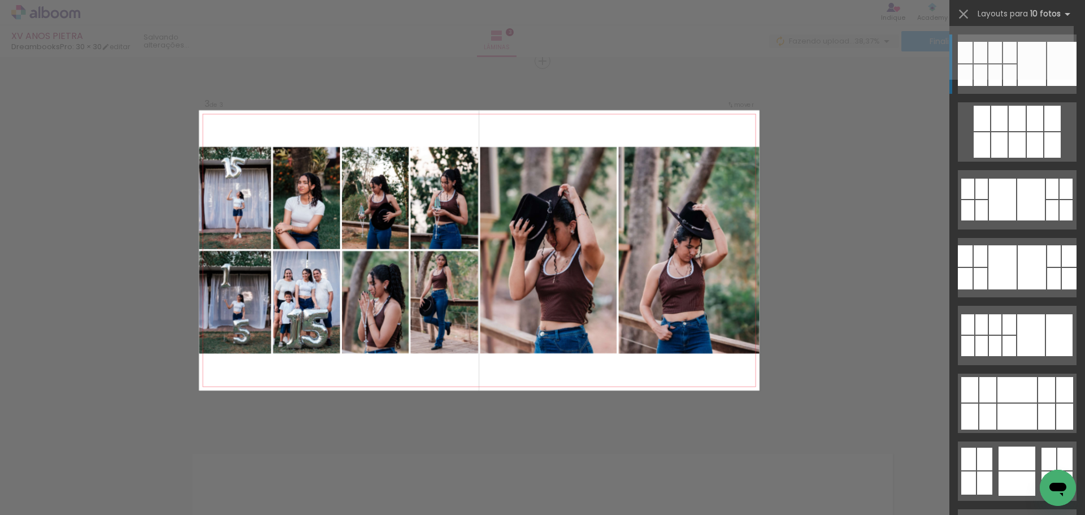
scroll to position [0, 691]
